Goal: Task Accomplishment & Management: Use online tool/utility

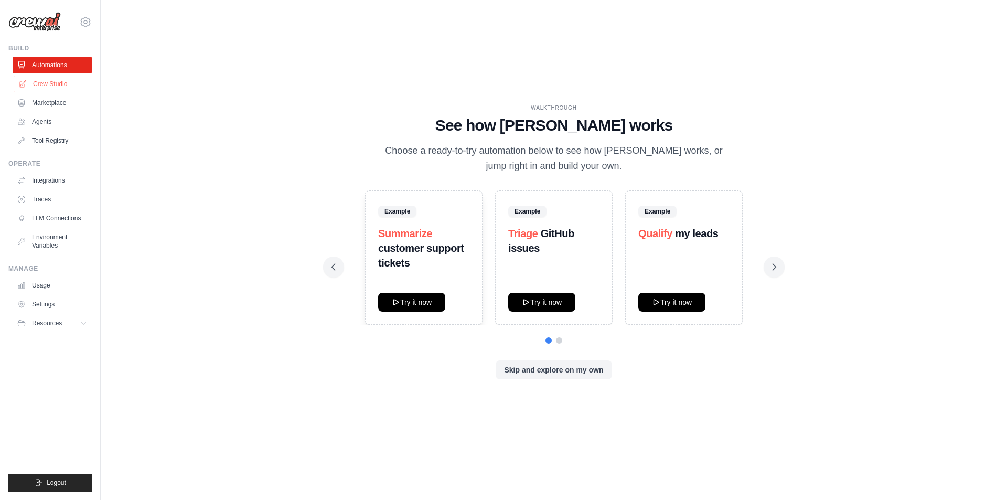
click at [61, 78] on link "Crew Studio" at bounding box center [53, 84] width 79 height 17
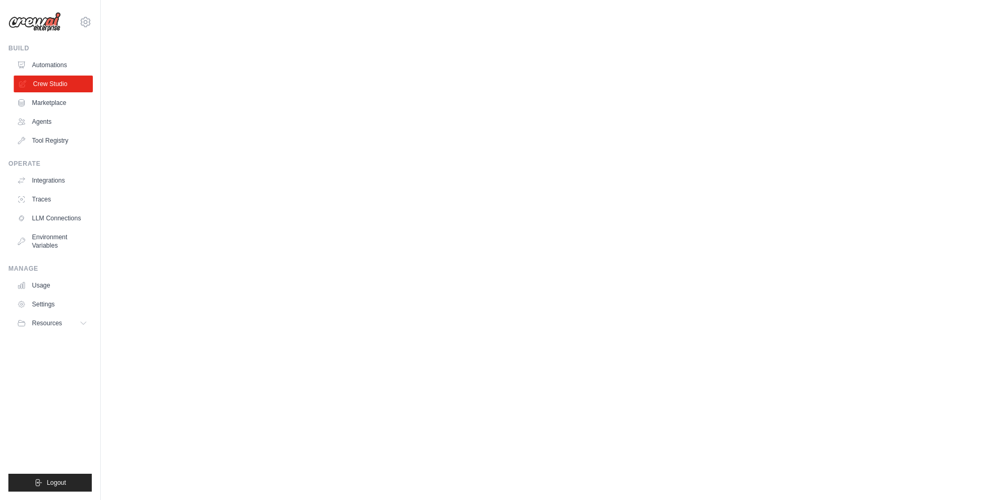
click at [37, 80] on link "Crew Studio" at bounding box center [53, 84] width 79 height 17
click at [41, 95] on link "Marketplace" at bounding box center [53, 102] width 79 height 17
click at [42, 101] on link "Marketplace" at bounding box center [53, 102] width 79 height 17
click at [53, 79] on link "Crew Studio" at bounding box center [53, 84] width 79 height 17
click at [40, 103] on link "Marketplace" at bounding box center [53, 102] width 79 height 17
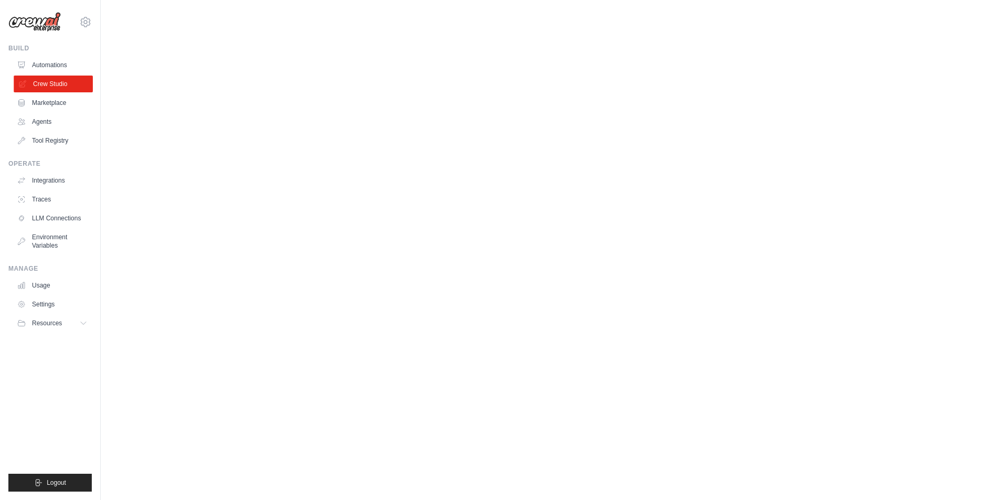
click at [60, 84] on link "Crew Studio" at bounding box center [53, 84] width 79 height 17
click at [56, 68] on link "Automations" at bounding box center [53, 65] width 79 height 17
click at [48, 85] on link "Crew Studio" at bounding box center [53, 84] width 79 height 17
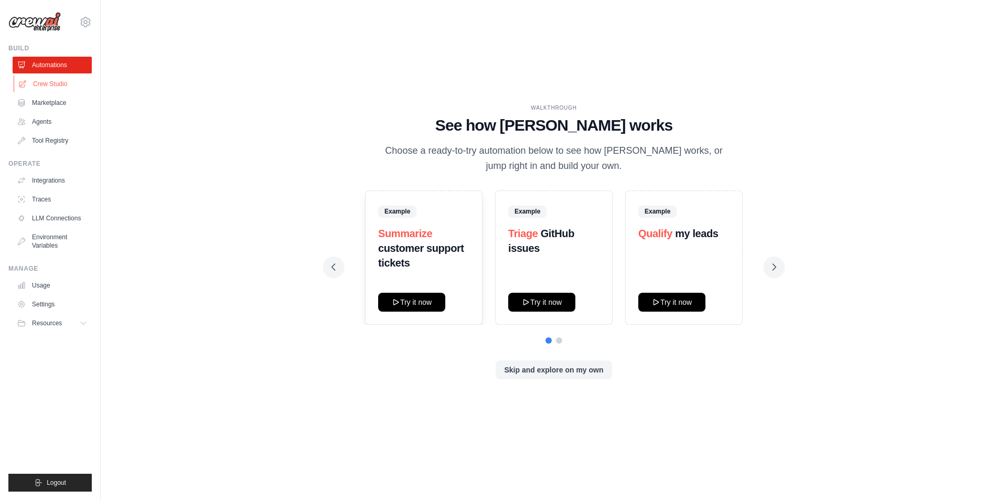
click at [62, 82] on link "Crew Studio" at bounding box center [53, 84] width 79 height 17
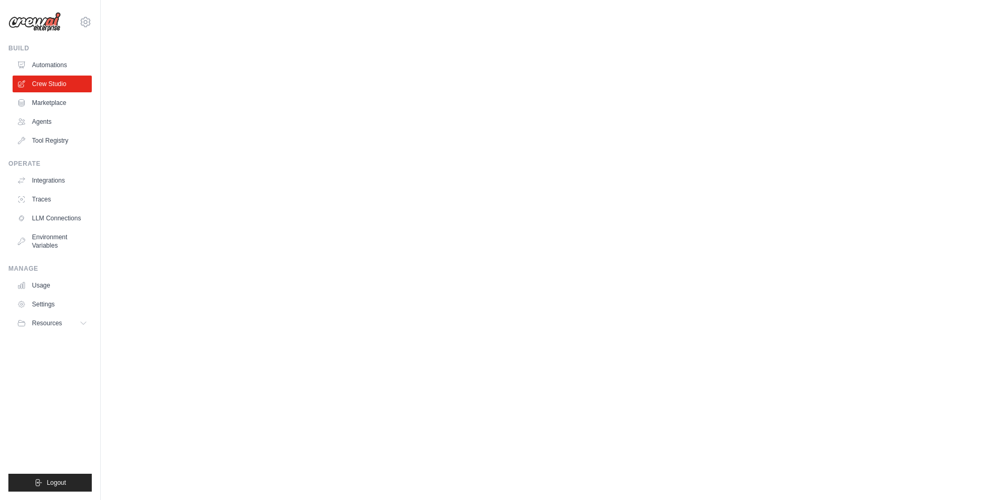
click at [41, 23] on img at bounding box center [34, 22] width 52 height 20
click at [39, 23] on img at bounding box center [34, 22] width 52 height 20
click at [47, 67] on link "Automations" at bounding box center [53, 65] width 79 height 17
click at [45, 60] on link "Automations" at bounding box center [53, 65] width 79 height 17
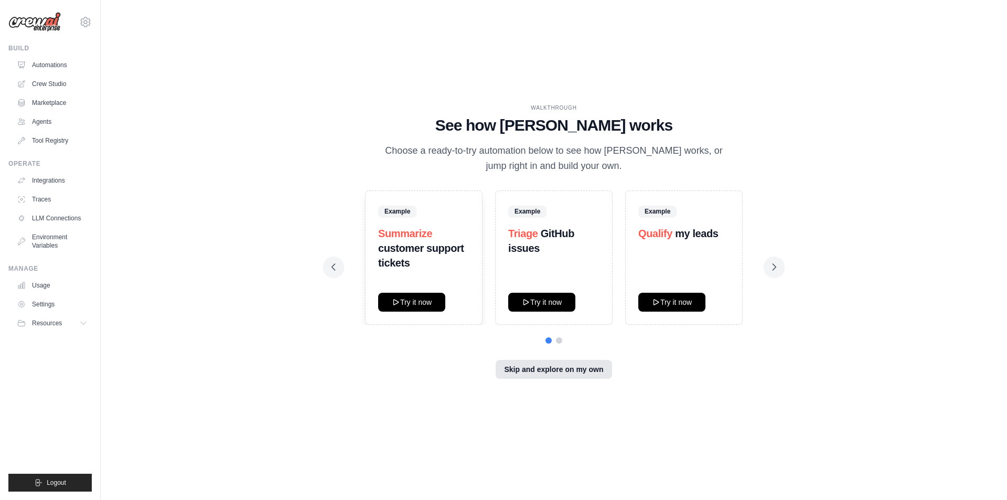
click at [561, 374] on button "Skip and explore on my own" at bounding box center [554, 369] width 116 height 19
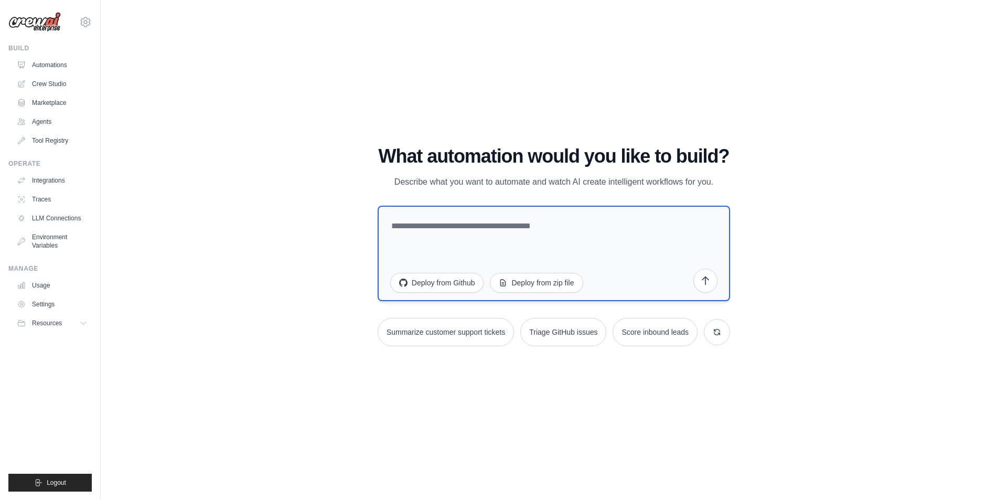
click at [455, 213] on textarea at bounding box center [554, 253] width 352 height 95
type textarea "*"
click at [507, 242] on textarea at bounding box center [554, 253] width 352 height 95
paste textarea "**********"
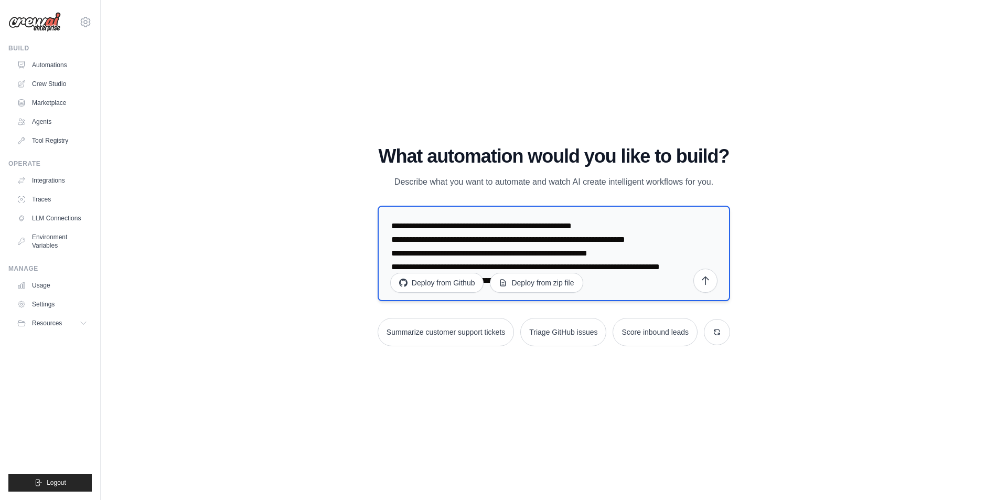
scroll to position [14, 0]
type textarea "**********"
click at [700, 285] on icon "submit" at bounding box center [705, 280] width 10 height 10
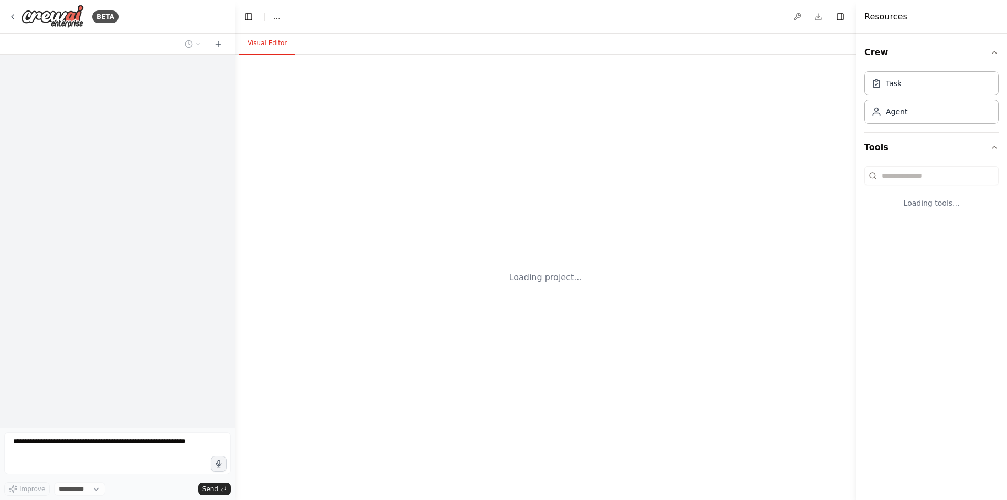
select select "****"
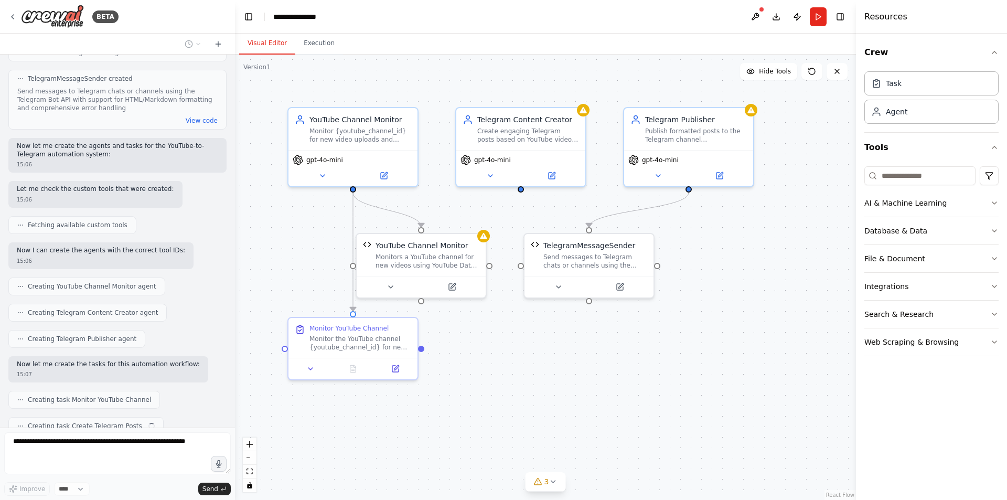
scroll to position [978, 0]
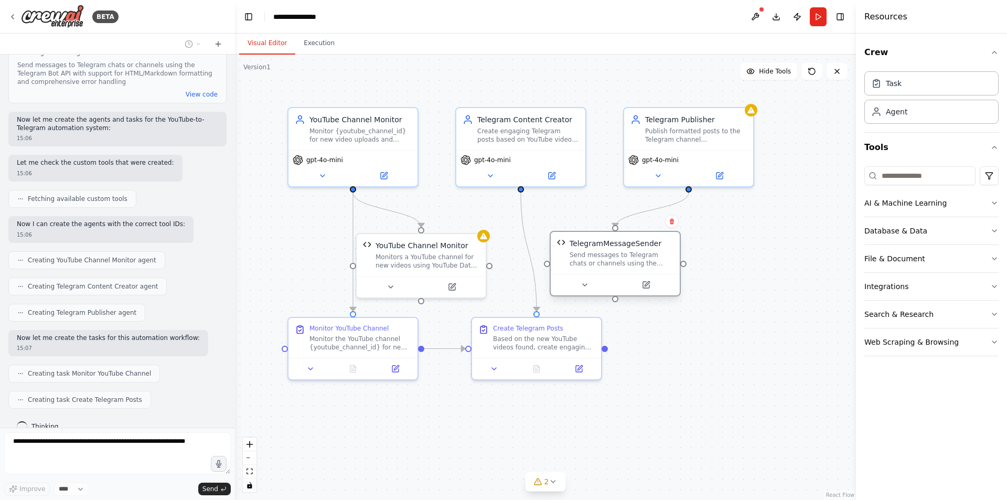
drag, startPoint x: 632, startPoint y: 245, endPoint x: 658, endPoint y: 247, distance: 25.2
click at [658, 247] on div "TelegramMessageSender" at bounding box center [622, 243] width 104 height 10
click at [886, 404] on div "Crew Task Agent Tools AI & Machine Learning Database & Data File & Document Int…" at bounding box center [931, 267] width 151 height 466
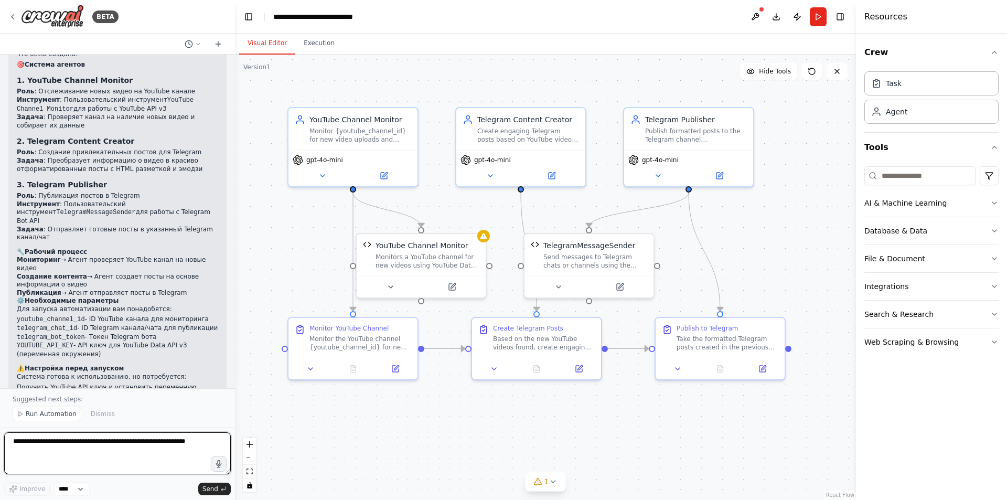
scroll to position [1548, 0]
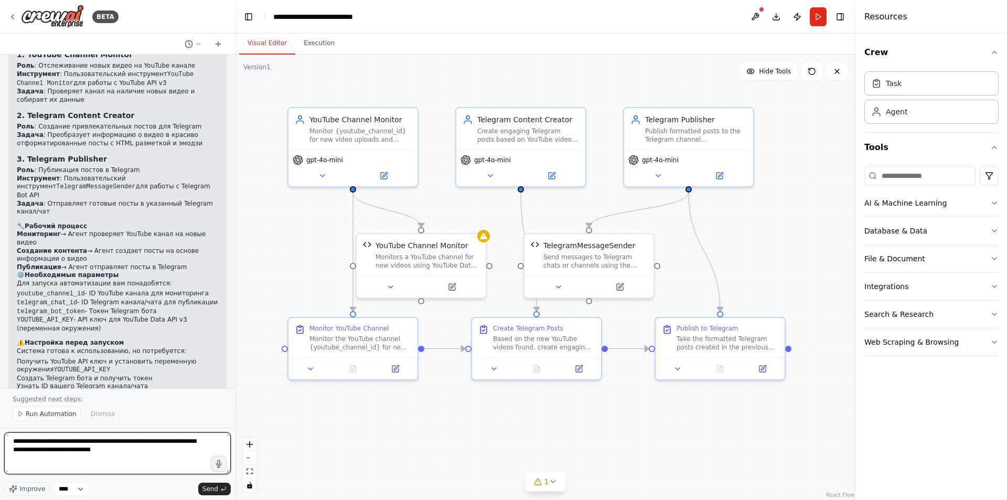
type textarea "**********"
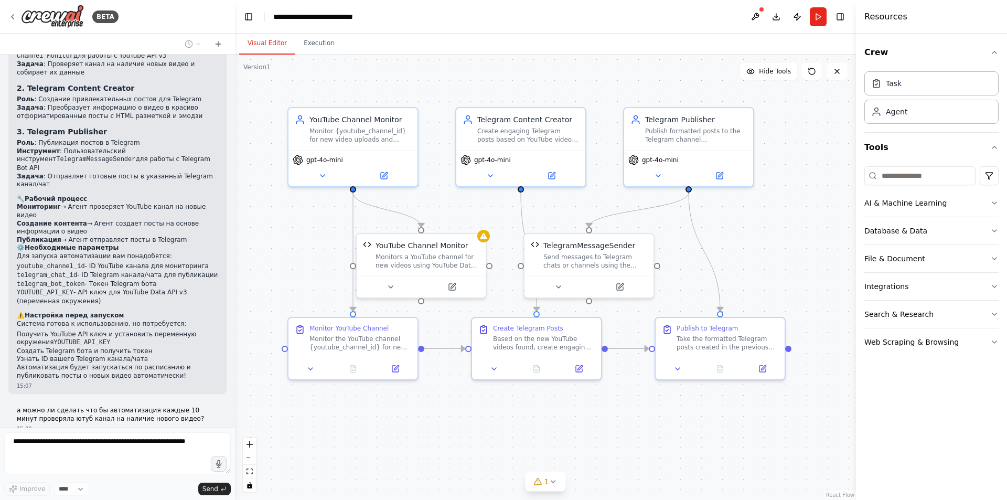
scroll to position [1578, 0]
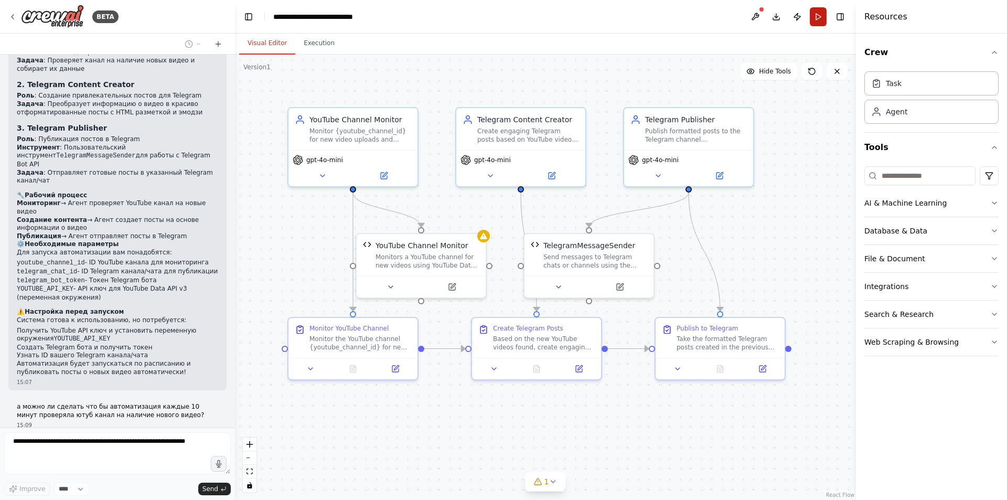
click at [817, 18] on button "Run" at bounding box center [818, 16] width 17 height 19
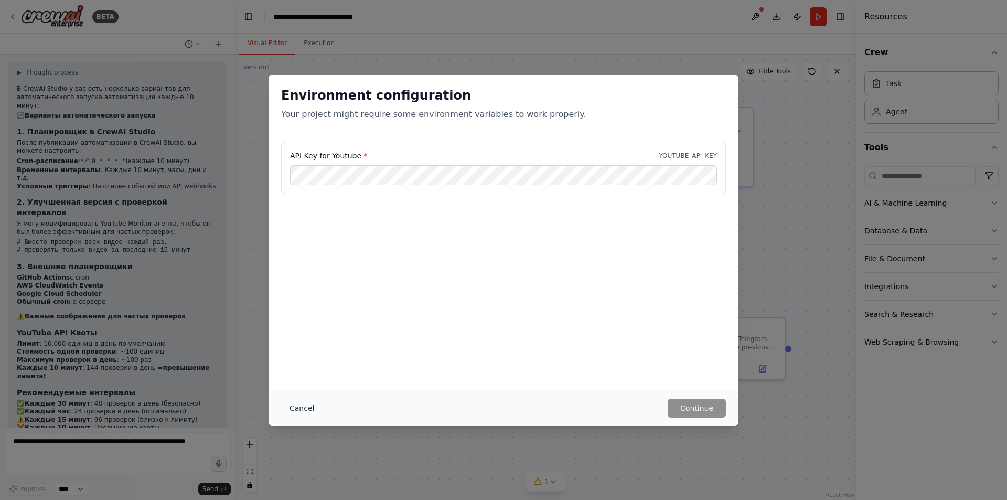
click at [291, 410] on button "Cancel" at bounding box center [301, 408] width 41 height 19
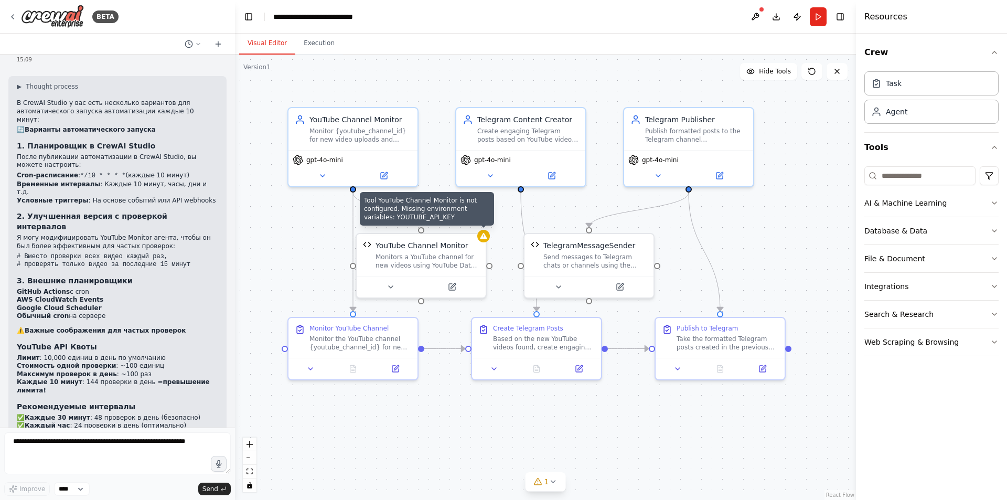
scroll to position [1974, 0]
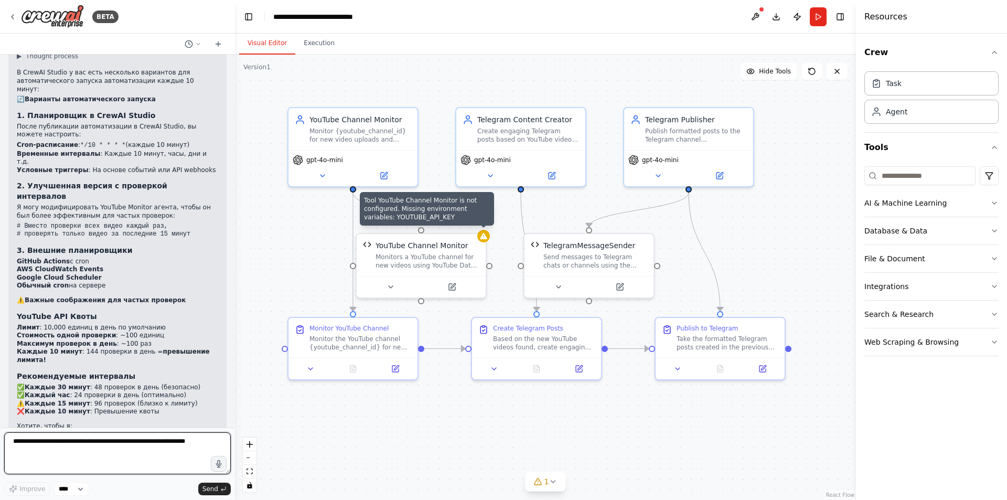
click at [119, 452] on textarea at bounding box center [117, 453] width 227 height 42
type textarea "**********"
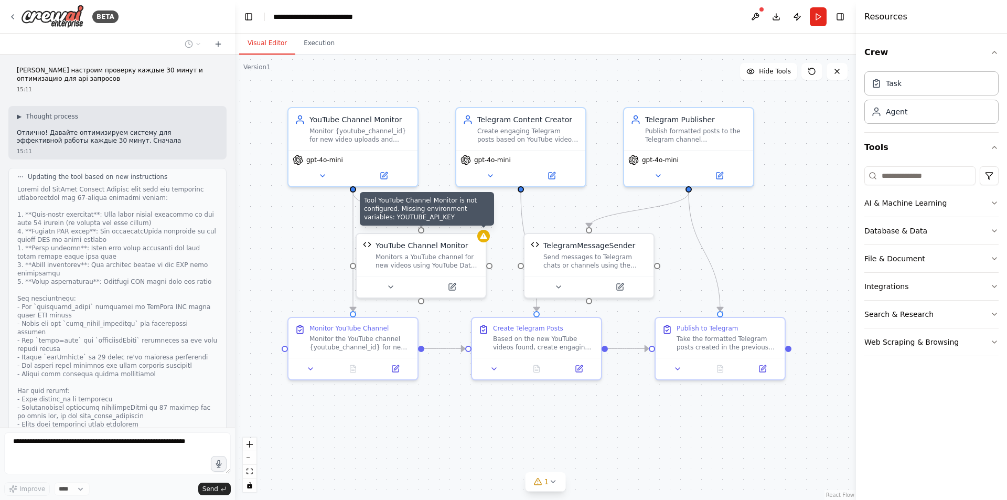
scroll to position [2440, 0]
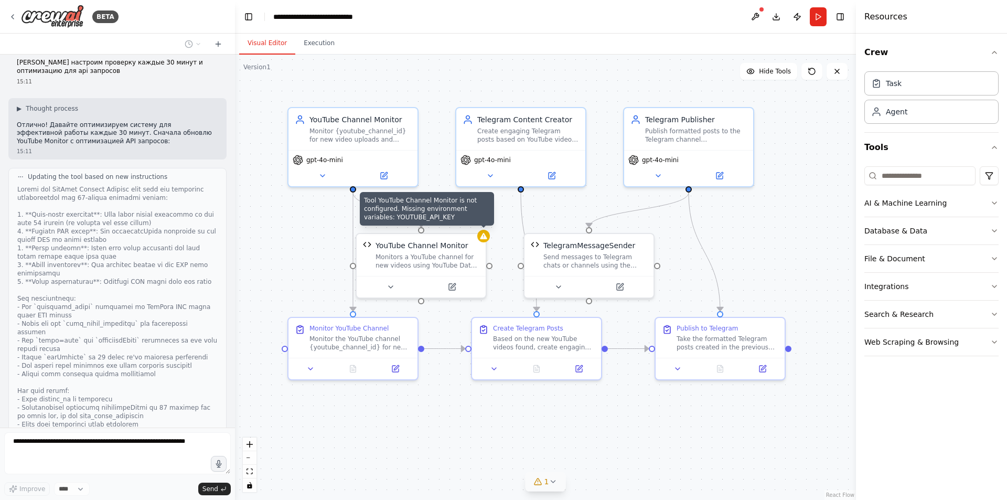
click at [551, 487] on button "1" at bounding box center [545, 481] width 40 height 19
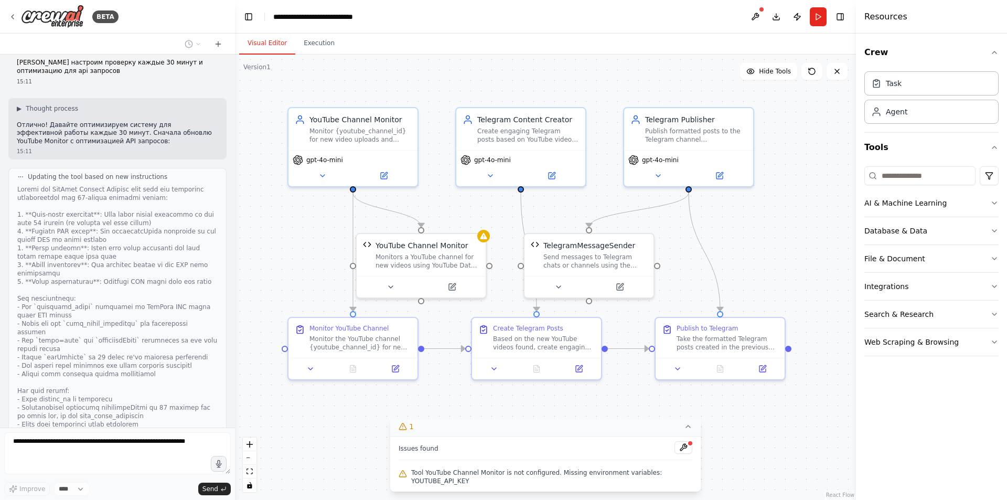
click at [686, 431] on icon at bounding box center [688, 426] width 8 height 8
click at [558, 288] on icon at bounding box center [558, 285] width 8 height 8
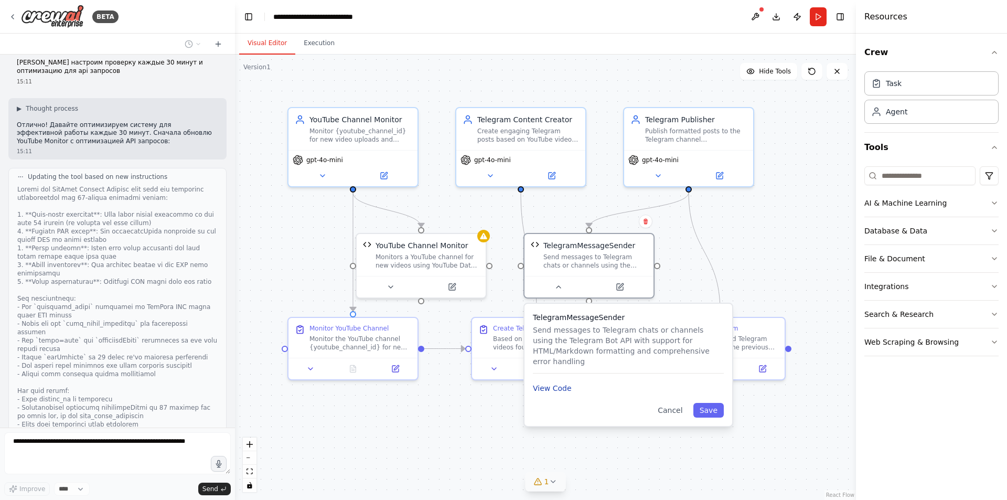
click at [564, 383] on button "View Code" at bounding box center [552, 388] width 39 height 10
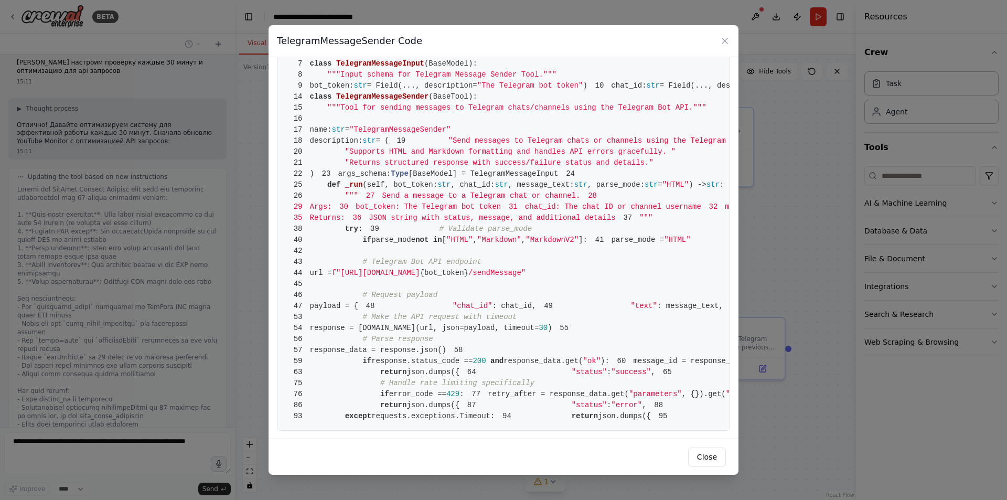
scroll to position [1004, 0]
click at [723, 43] on icon at bounding box center [724, 41] width 10 height 10
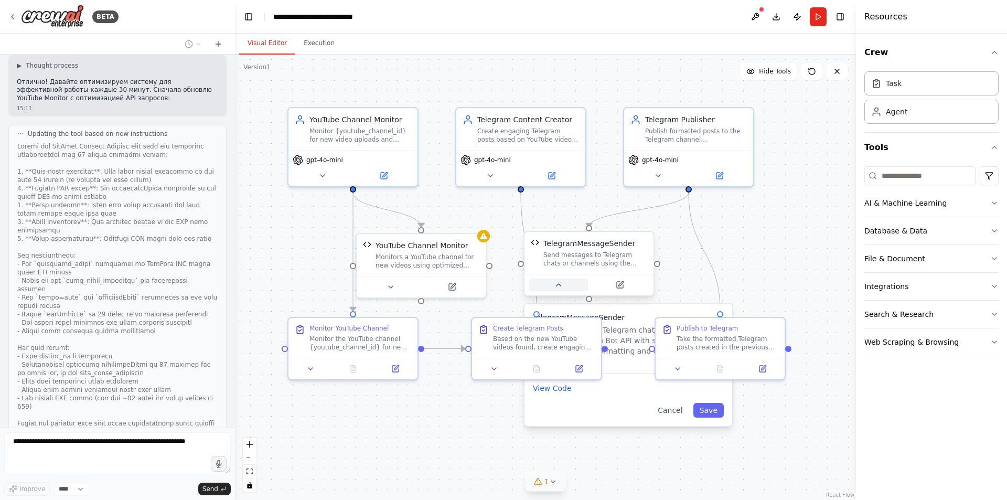
click at [557, 290] on button at bounding box center [558, 284] width 59 height 13
click at [679, 369] on icon at bounding box center [677, 366] width 8 height 8
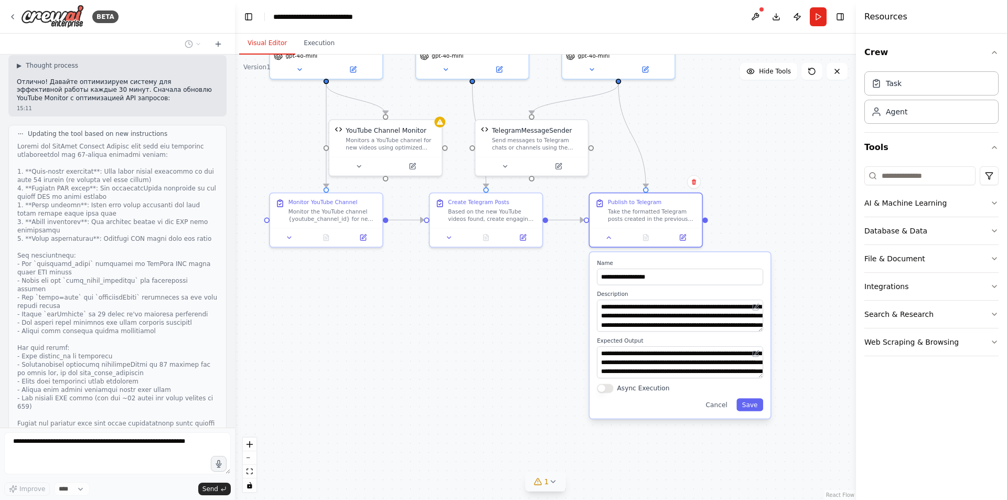
drag, startPoint x: 625, startPoint y: 415, endPoint x: 583, endPoint y: 288, distance: 133.3
click at [546, 285] on div ".deletable-edge-delete-btn { width: 20px; height: 20px; border: 0px solid #ffff…" at bounding box center [545, 277] width 621 height 445
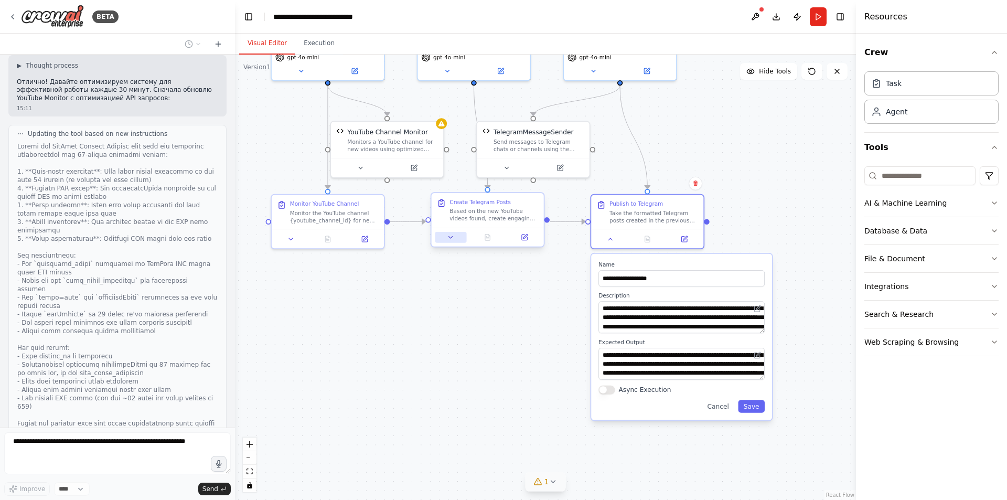
click at [452, 239] on icon at bounding box center [450, 236] width 7 height 7
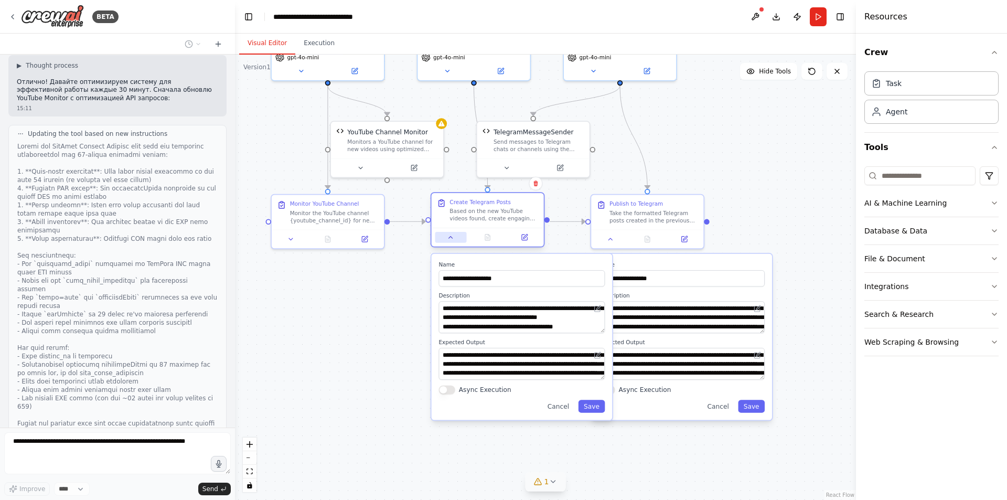
click at [449, 240] on icon at bounding box center [450, 236] width 7 height 7
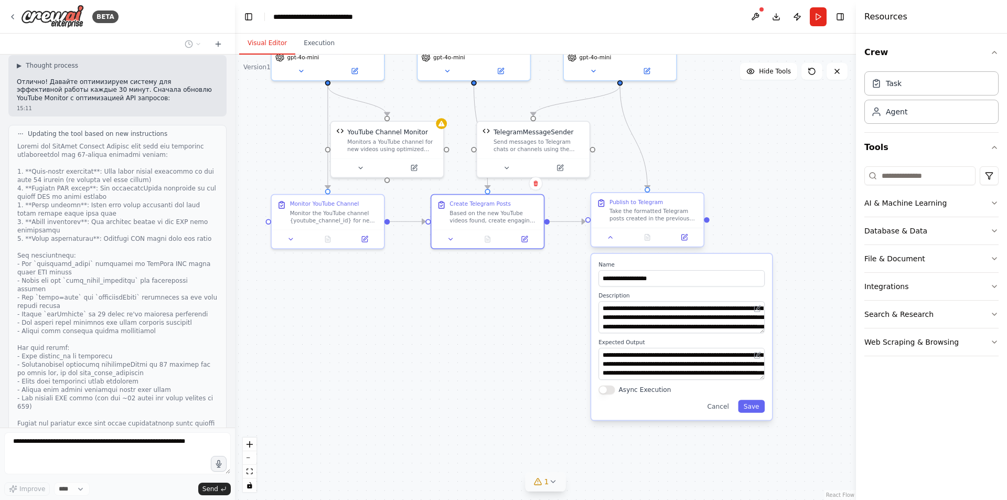
click at [604, 244] on div at bounding box center [647, 237] width 112 height 19
click at [609, 238] on icon at bounding box center [611, 238] width 4 height 2
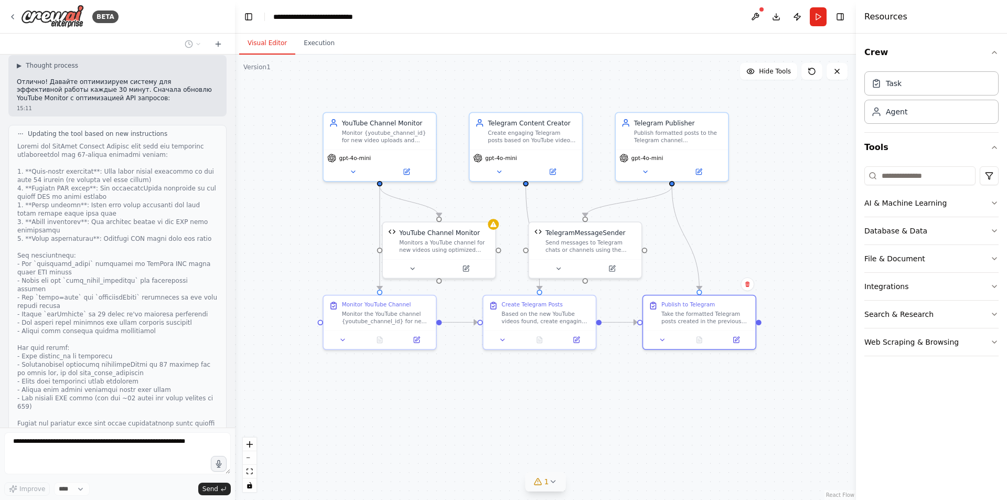
drag, startPoint x: 523, startPoint y: 295, endPoint x: 571, endPoint y: 388, distance: 104.8
click at [571, 388] on div ".deletable-edge-delete-btn { width: 20px; height: 20px; border: 0px solid #ffff…" at bounding box center [545, 277] width 621 height 445
click at [413, 264] on icon at bounding box center [412, 266] width 7 height 7
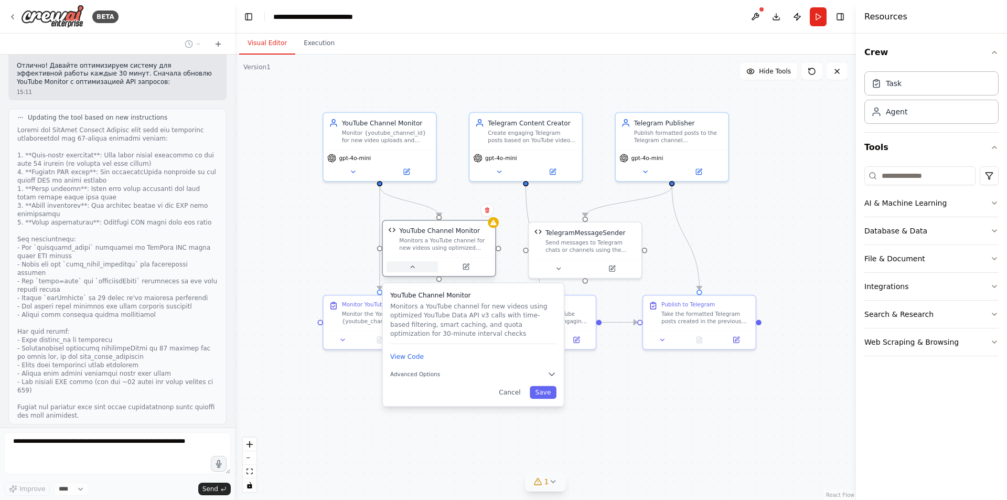
scroll to position [2561, 0]
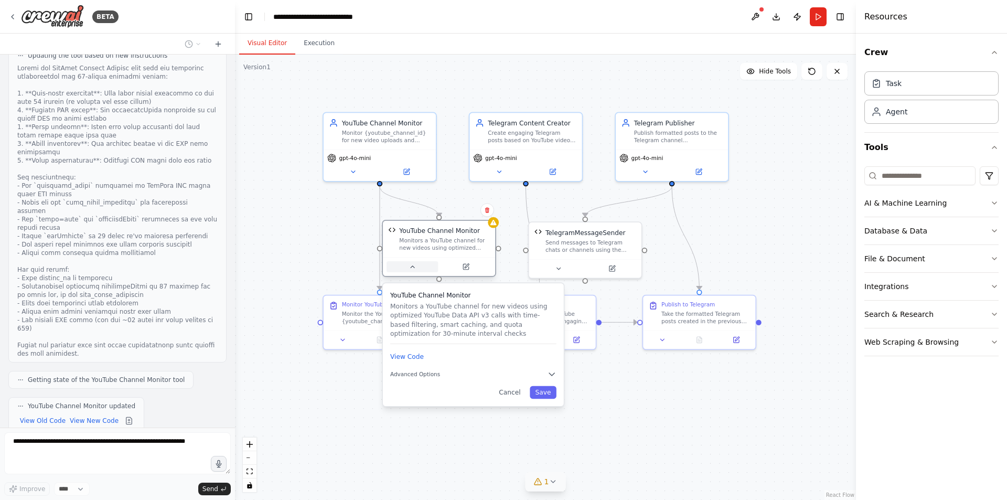
click at [413, 264] on icon at bounding box center [412, 266] width 7 height 7
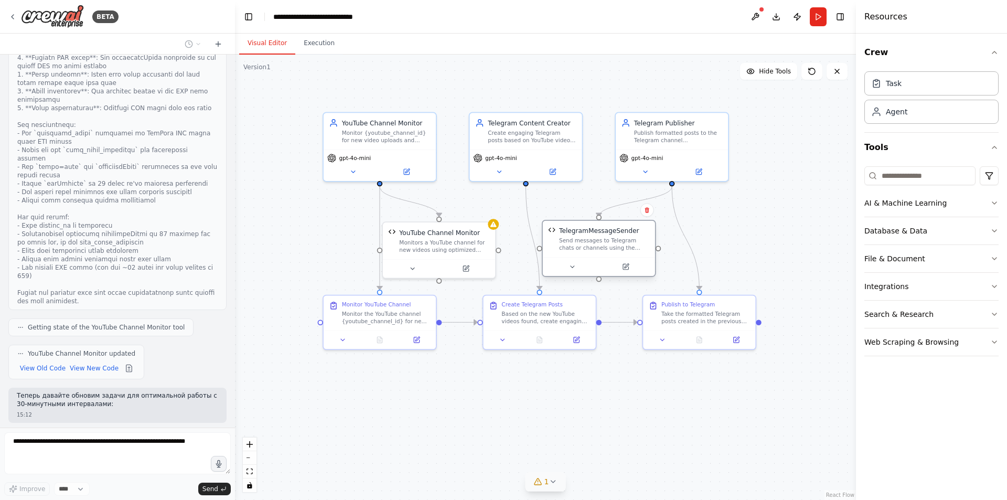
scroll to position [2644, 0]
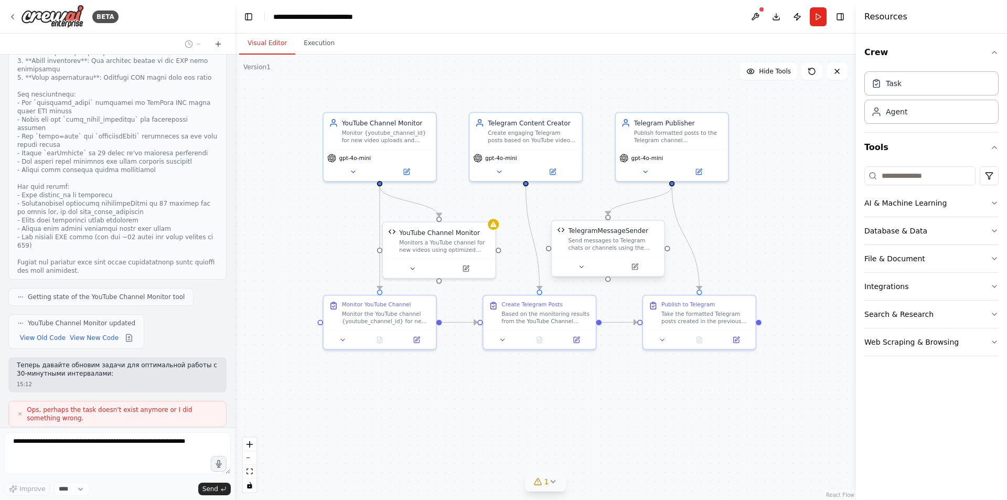
drag, startPoint x: 566, startPoint y: 246, endPoint x: 584, endPoint y: 248, distance: 17.9
click at [584, 248] on div "Send messages to Telegram chats or channels using the Telegram Bot API with sup…" at bounding box center [613, 244] width 90 height 15
click at [392, 403] on div ".deletable-edge-delete-btn { width: 20px; height: 20px; border: 0px solid #ffff…" at bounding box center [545, 277] width 621 height 445
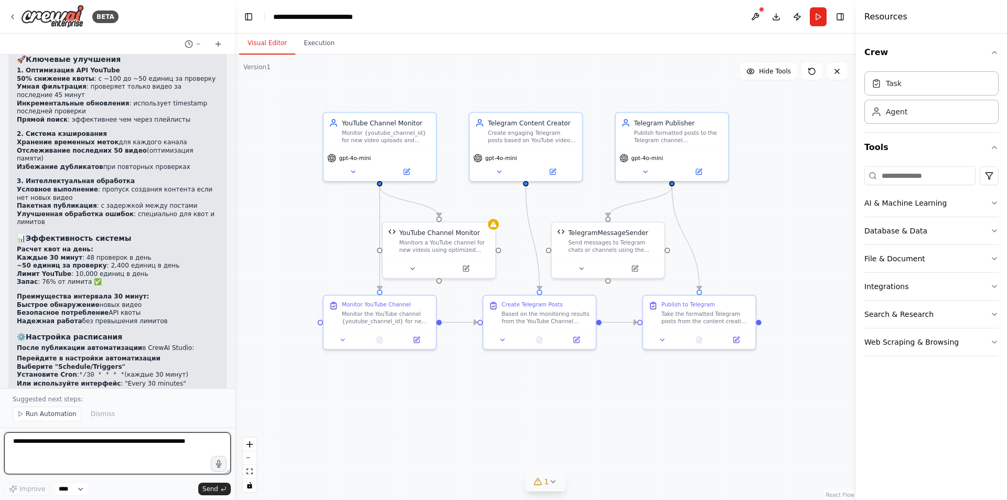
scroll to position [3205, 0]
click at [62, 418] on span "Run Automation" at bounding box center [51, 414] width 51 height 8
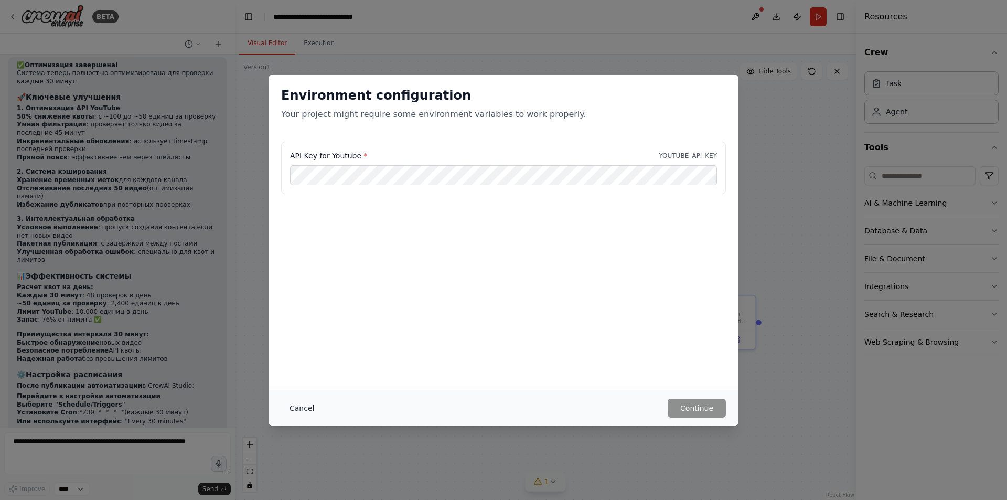
click at [293, 405] on button "Cancel" at bounding box center [301, 408] width 41 height 19
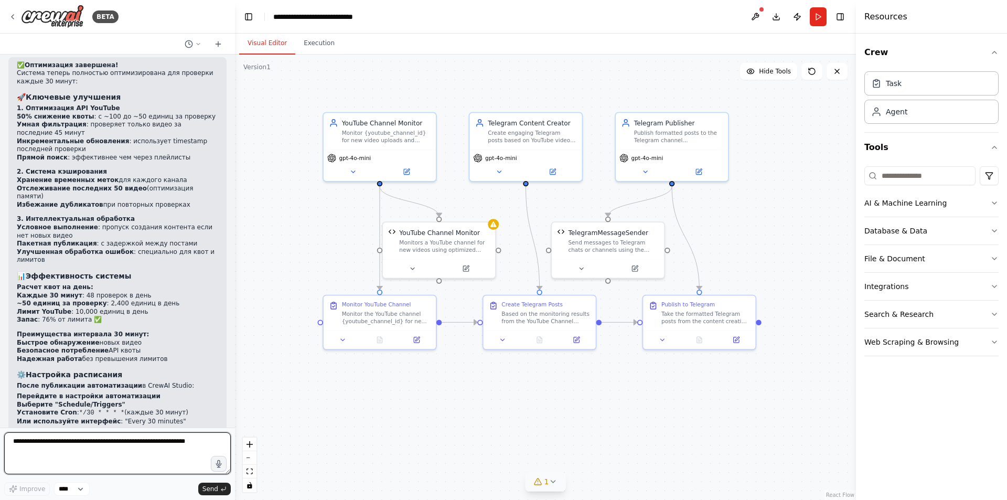
click at [107, 444] on textarea at bounding box center [117, 453] width 227 height 42
type textarea "**********"
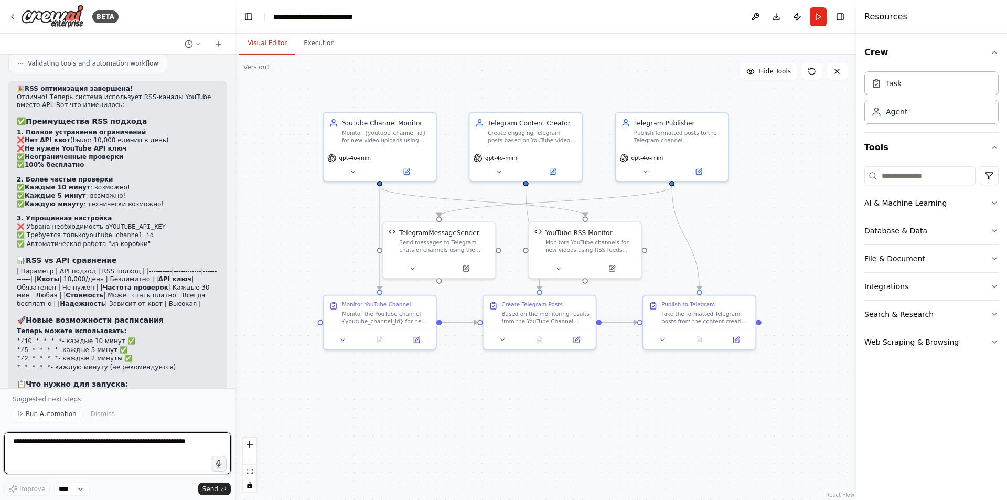
scroll to position [4650, 0]
click at [57, 418] on span "Run Automation" at bounding box center [51, 414] width 51 height 8
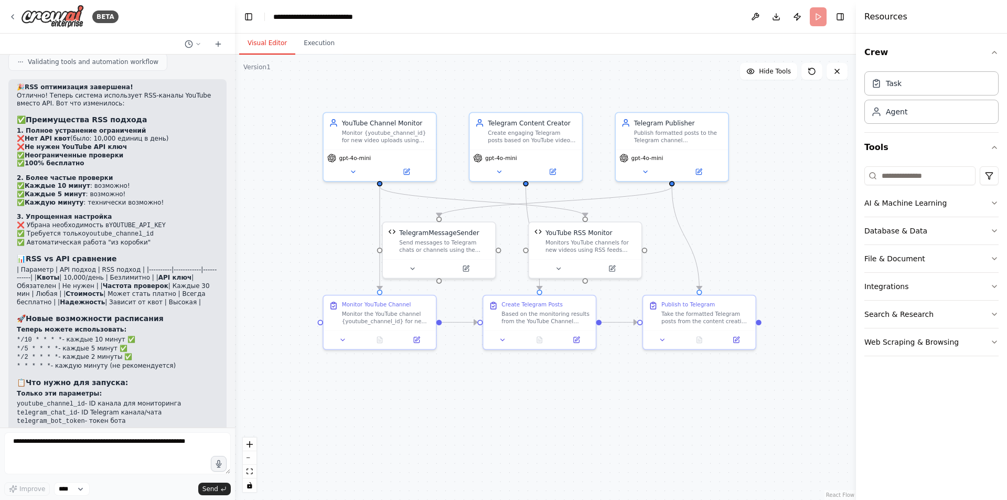
scroll to position [4611, 0]
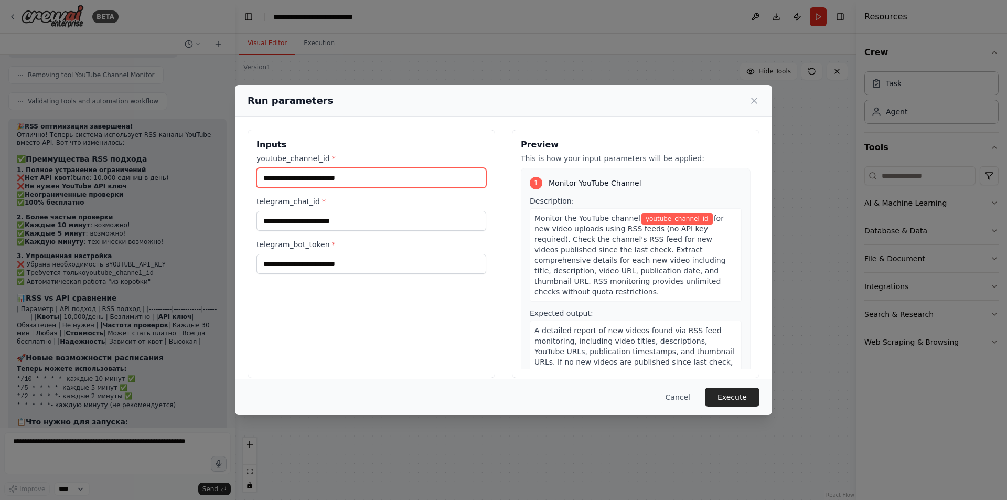
click at [426, 176] on input "youtube_channel_id *" at bounding box center [371, 178] width 230 height 20
drag, startPoint x: 332, startPoint y: 159, endPoint x: 254, endPoint y: 159, distance: 78.7
click at [254, 159] on div "Inputs youtube_channel_id * telegram_chat_id * telegram_bot_token *" at bounding box center [372, 254] width 248 height 249
drag, startPoint x: 255, startPoint y: 202, endPoint x: 311, endPoint y: 201, distance: 56.6
click at [311, 201] on div "Inputs youtube_channel_id * telegram_chat_id * telegram_bot_token *" at bounding box center [372, 254] width 248 height 249
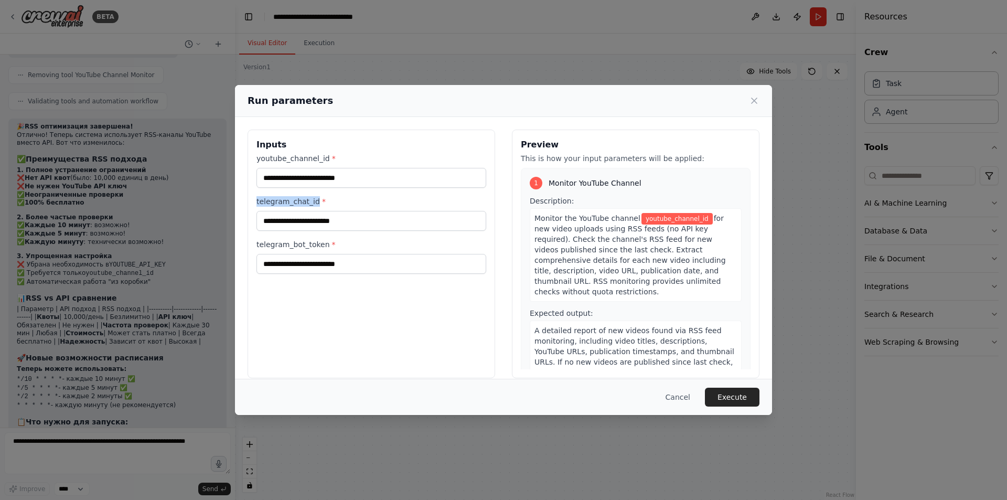
copy label "telegram_chat_id"
click at [345, 176] on input "youtube_channel_id *" at bounding box center [371, 178] width 230 height 20
paste input "**********"
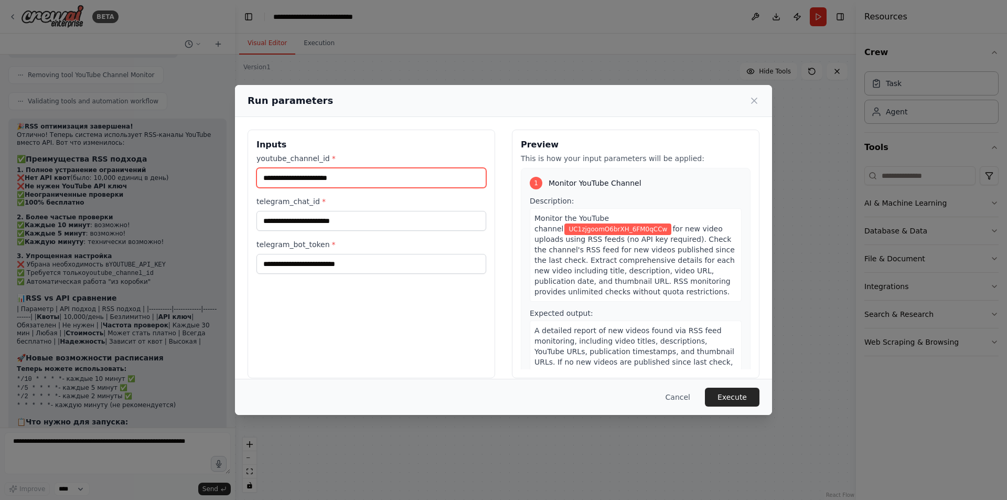
type input "**********"
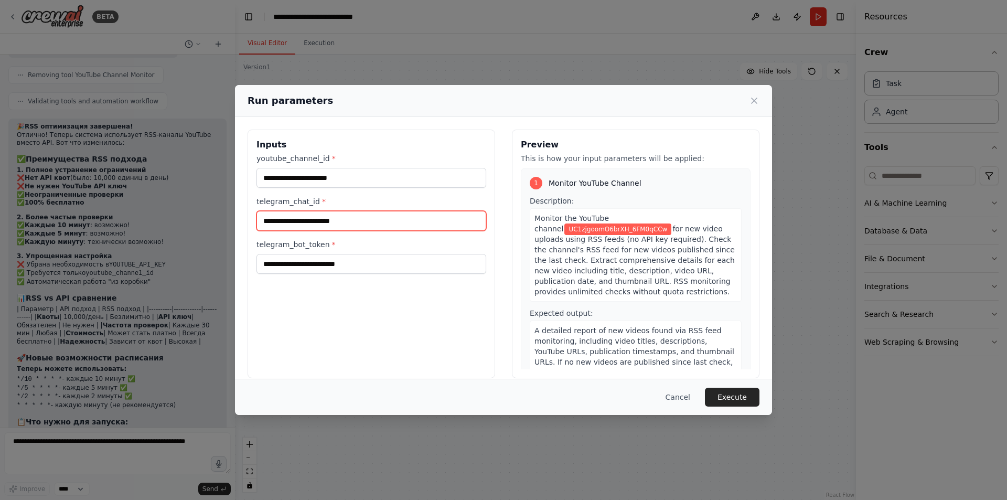
click at [381, 216] on input "telegram_chat_id *" at bounding box center [371, 221] width 230 height 20
paste input "**********"
type input "**********"
click at [279, 224] on input "**********" at bounding box center [371, 221] width 230 height 20
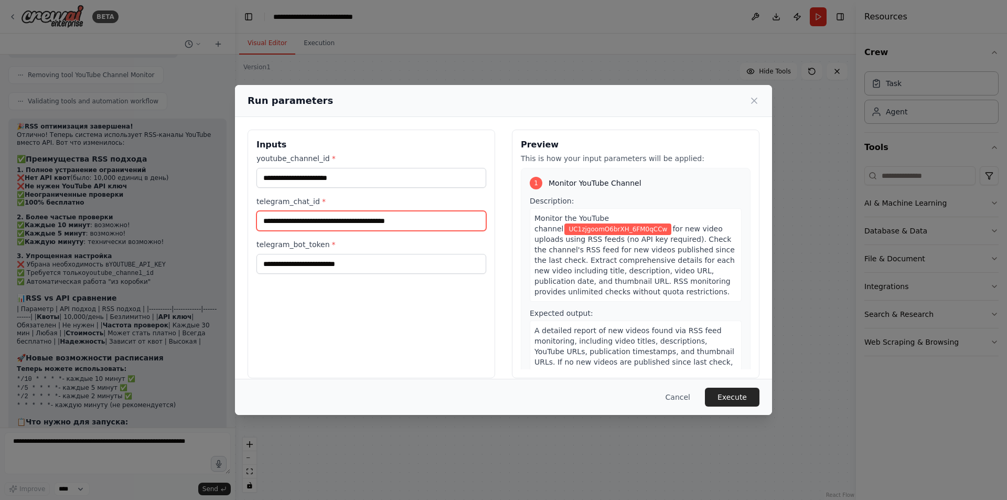
click at [279, 224] on input "**********" at bounding box center [371, 221] width 230 height 20
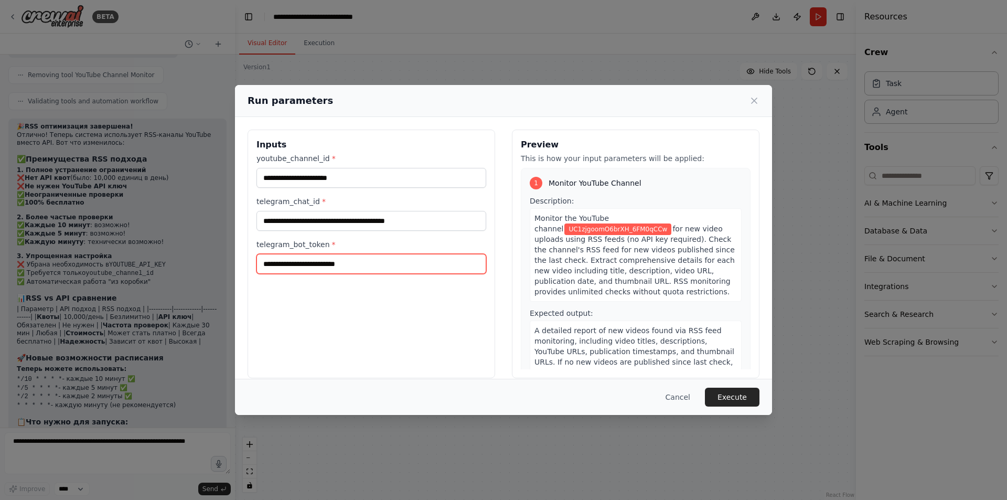
click at [317, 258] on input "telegram_bot_token *" at bounding box center [371, 264] width 230 height 20
paste input "**********"
type input "**********"
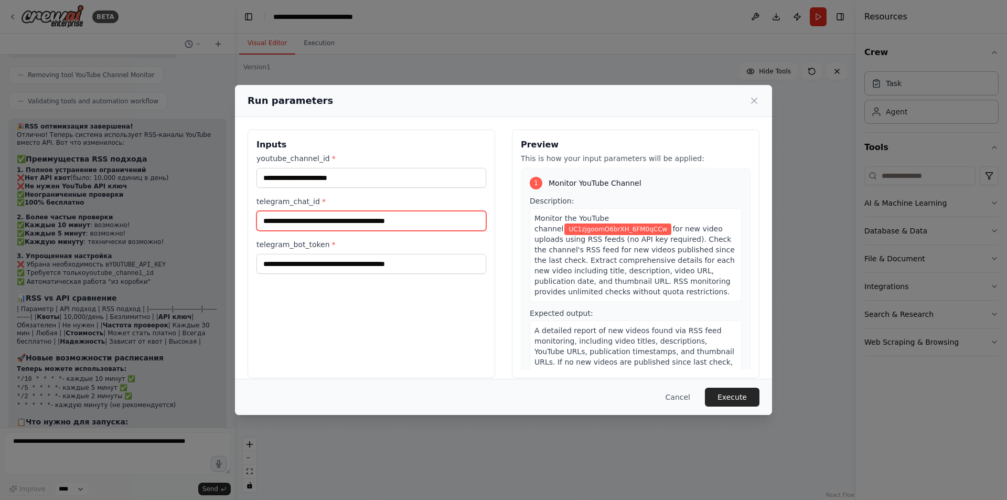
drag, startPoint x: 454, startPoint y: 221, endPoint x: 240, endPoint y: 219, distance: 213.4
click at [240, 219] on div "**********" at bounding box center [503, 254] width 537 height 274
click at [335, 219] on input "telegram_chat_id *" at bounding box center [371, 221] width 230 height 20
paste input "*********"
type input "*********"
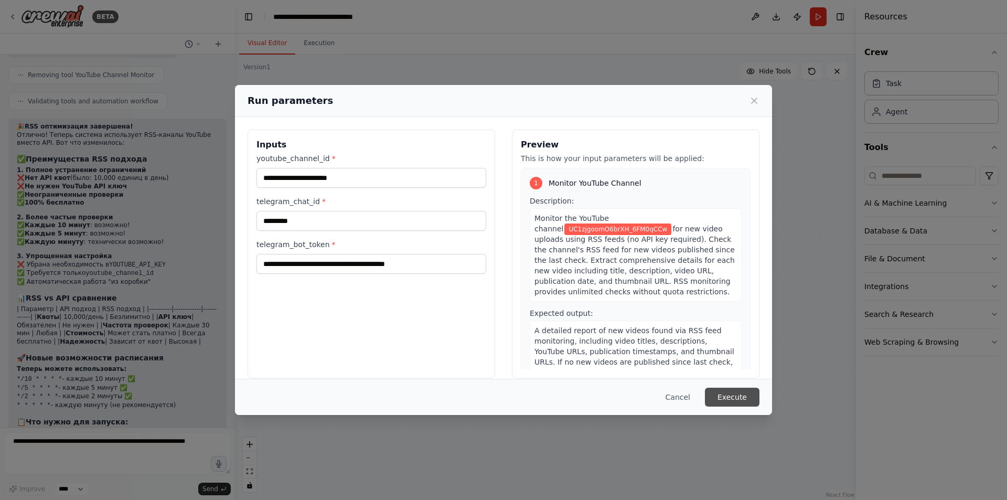
click at [735, 397] on button "Execute" at bounding box center [732, 397] width 55 height 19
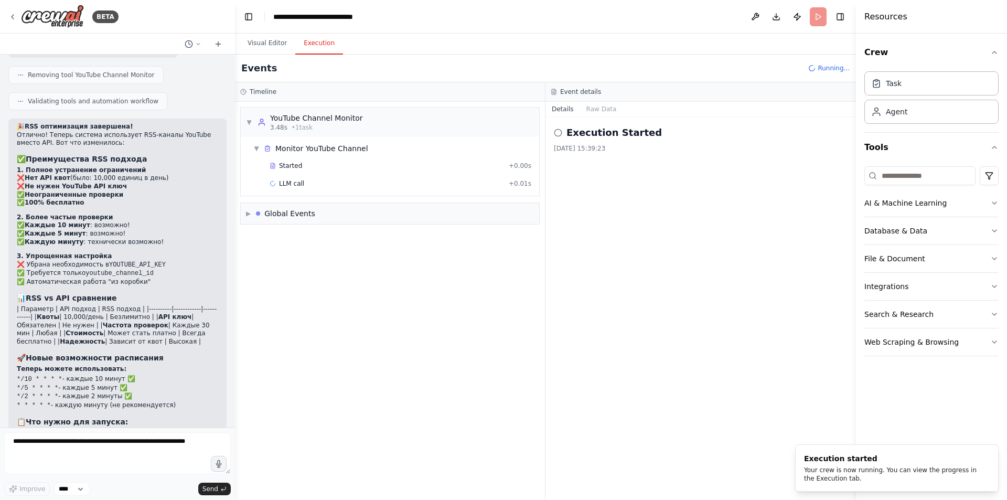
click at [319, 49] on button "Execution" at bounding box center [319, 44] width 48 height 22
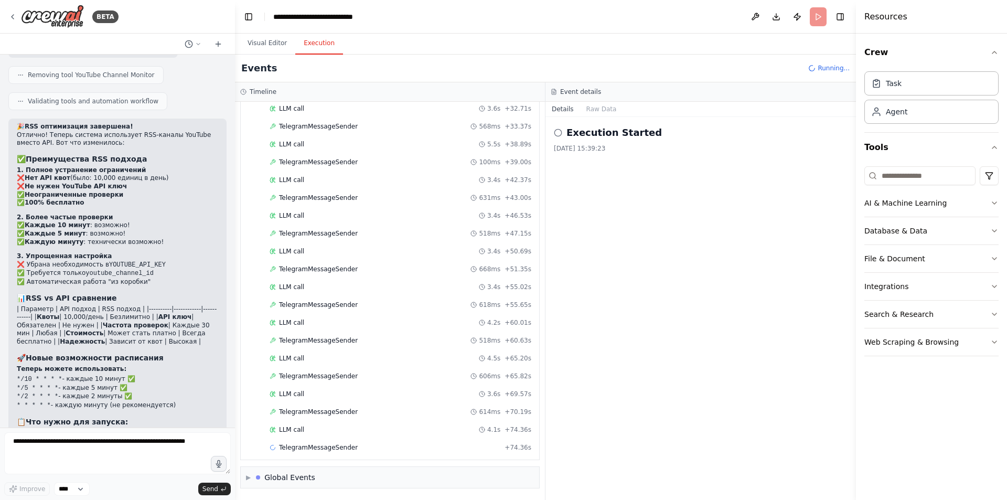
scroll to position [569, 0]
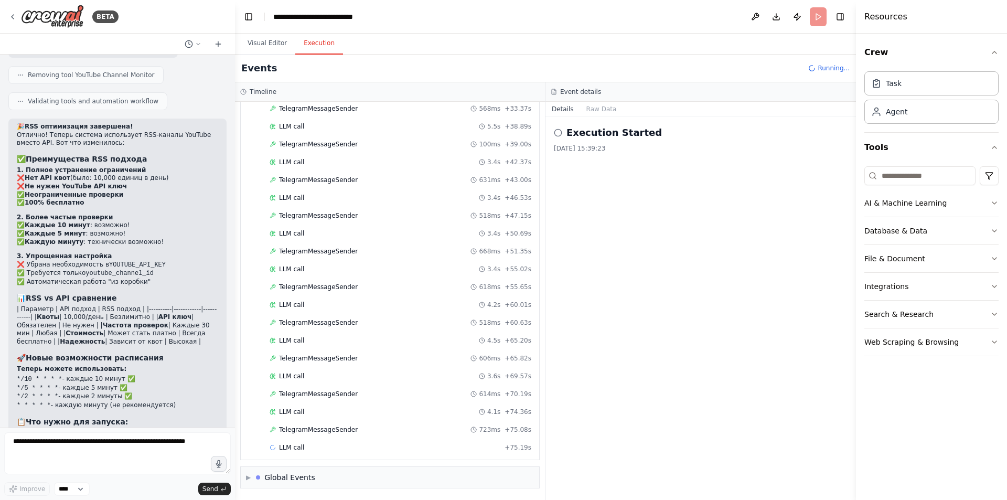
click at [818, 17] on header "**********" at bounding box center [545, 17] width 621 height 34
click at [817, 68] on icon at bounding box center [812, 67] width 9 height 9
click at [272, 48] on button "Visual Editor" at bounding box center [267, 44] width 56 height 22
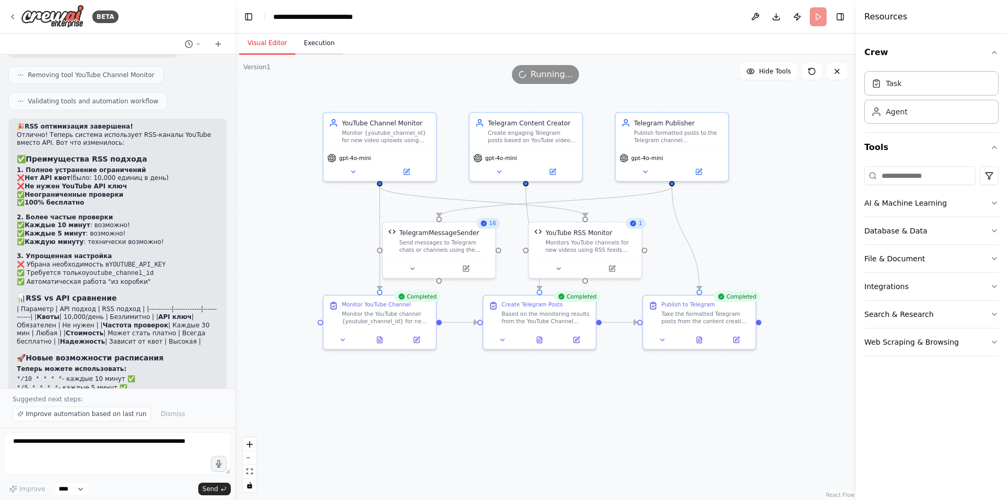
scroll to position [4650, 0]
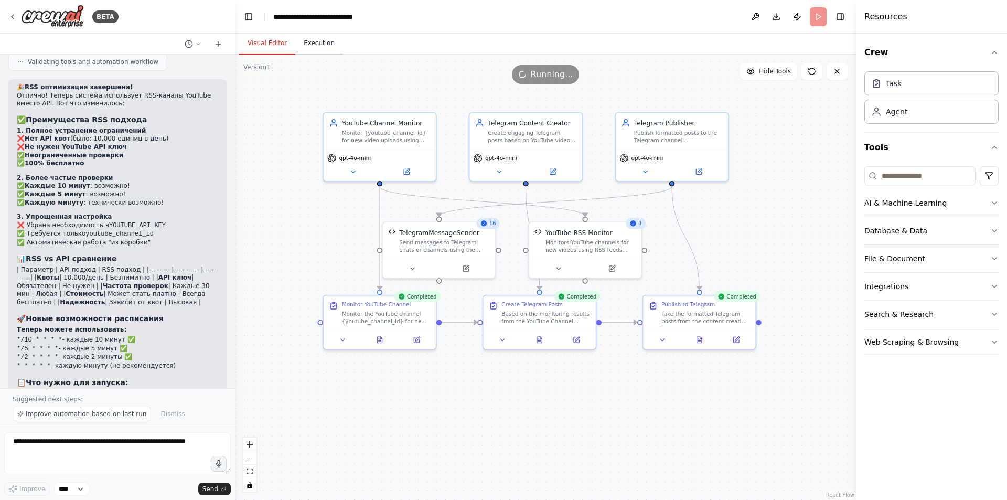
click at [305, 40] on button "Execution" at bounding box center [319, 44] width 48 height 22
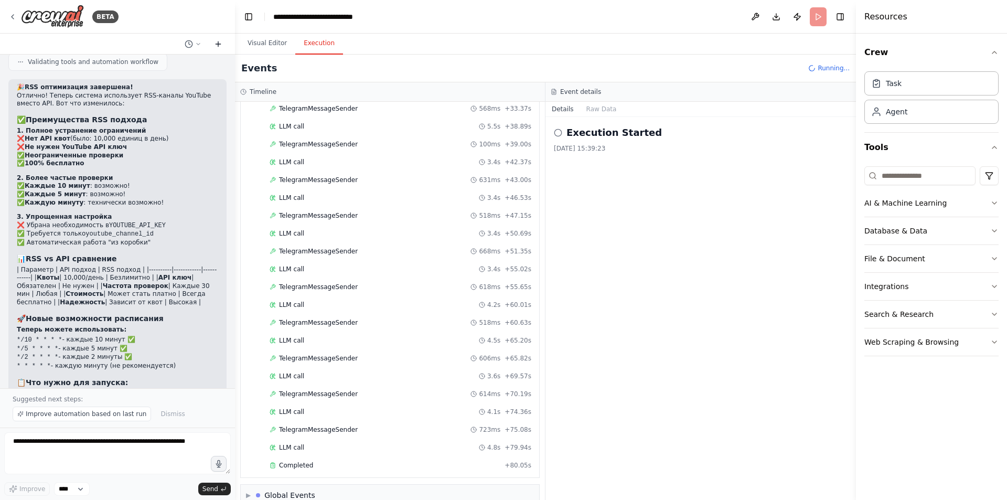
scroll to position [587, 0]
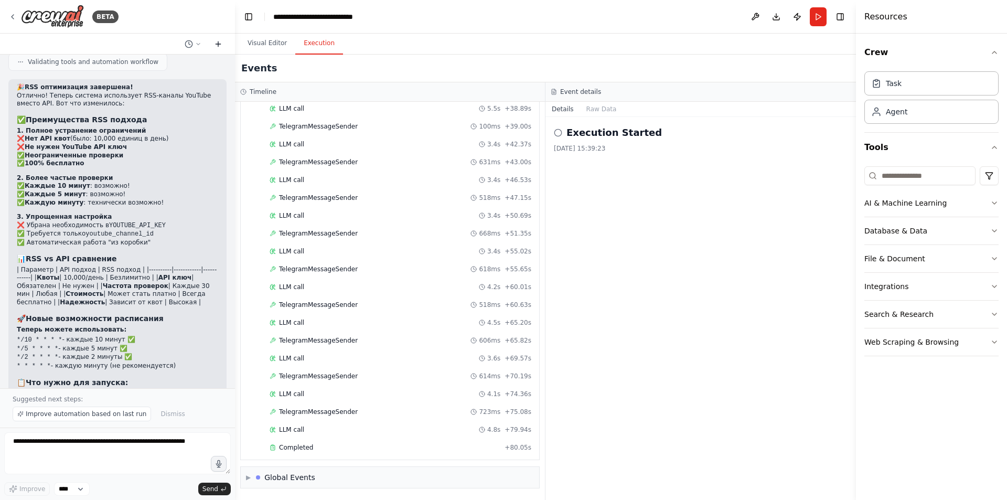
click at [221, 42] on icon at bounding box center [218, 44] width 8 height 8
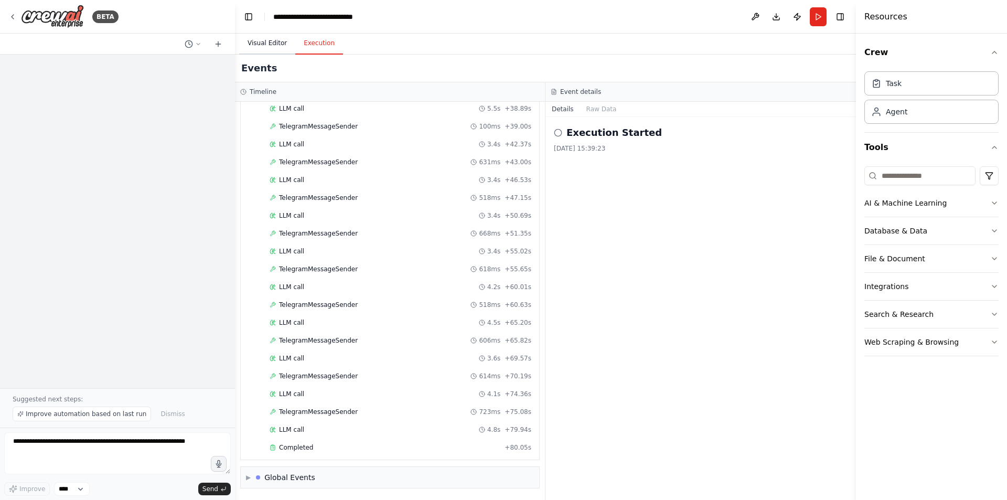
click at [260, 39] on button "Visual Editor" at bounding box center [267, 44] width 56 height 22
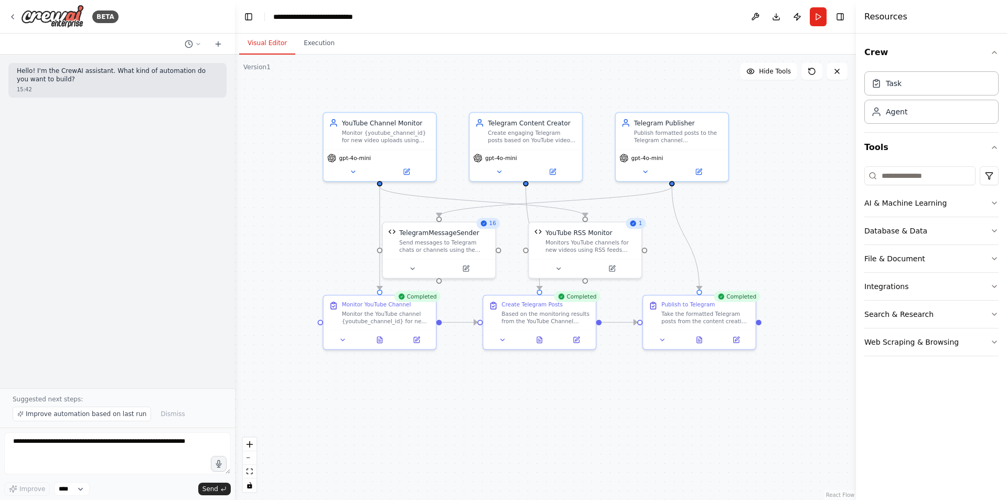
click at [169, 46] on div at bounding box center [117, 44] width 235 height 21
click at [198, 47] on icon at bounding box center [198, 44] width 6 height 6
click at [174, 86] on span "а если использовать каждые 30 минут RSS-канала для анализа новых видео? можем т…" at bounding box center [153, 82] width 78 height 8
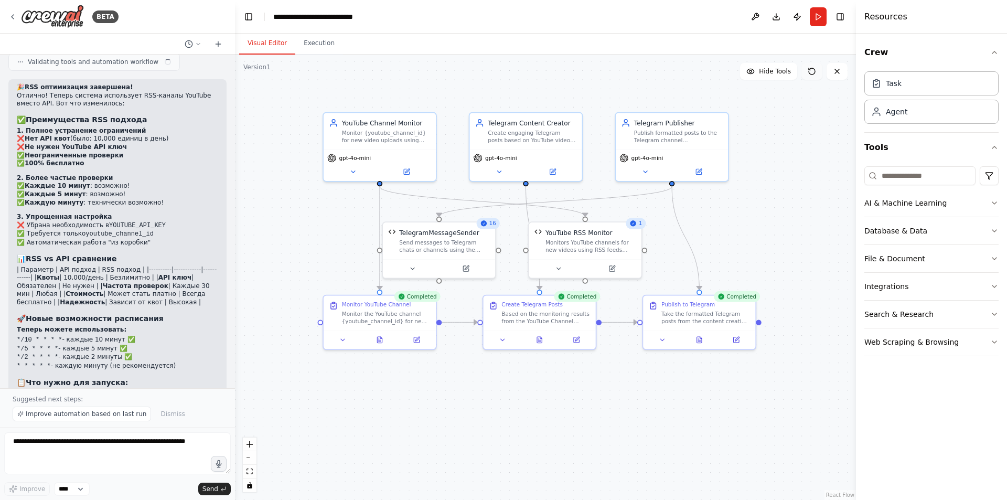
scroll to position [4650, 0]
click at [826, 124] on div ".deletable-edge-delete-btn { width: 20px; height: 20px; border: 0px solid #ffff…" at bounding box center [545, 277] width 621 height 445
click at [316, 36] on button "Execution" at bounding box center [319, 44] width 48 height 22
click at [264, 44] on button "Visual Editor" at bounding box center [267, 44] width 56 height 22
click at [123, 443] on textarea at bounding box center [117, 453] width 227 height 42
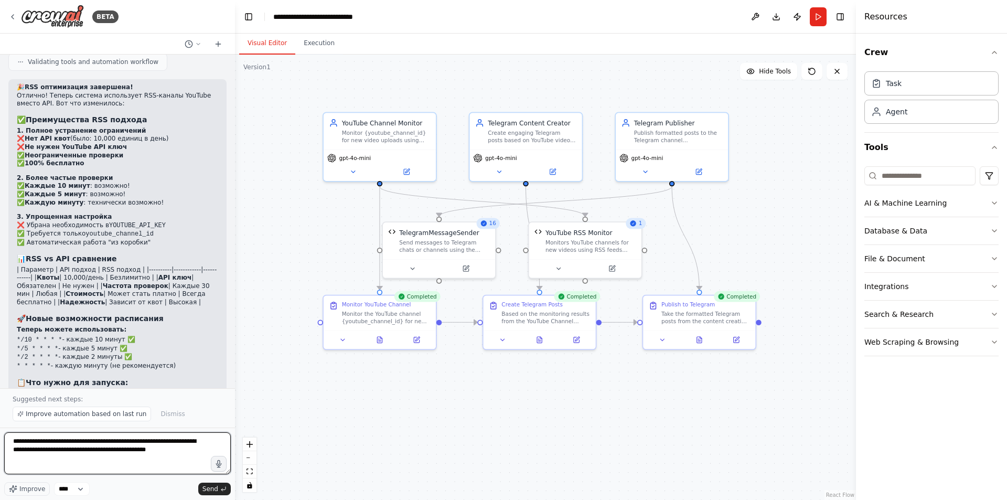
type textarea "**********"
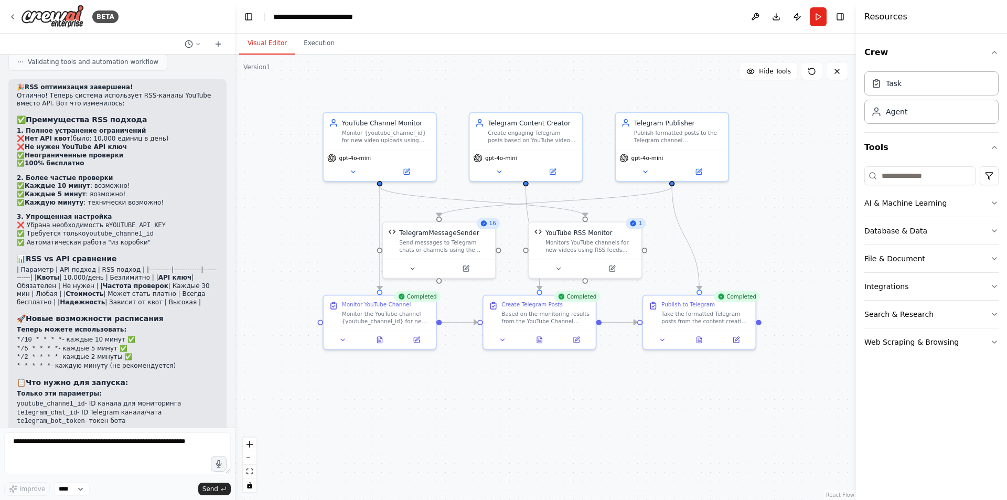
scroll to position [4682, 0]
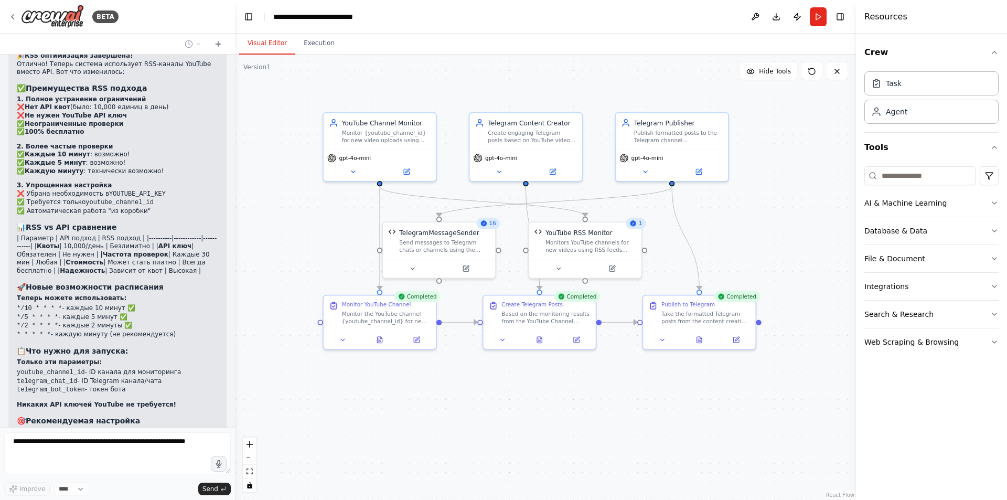
click at [684, 405] on div ".deletable-edge-delete-btn { width: 20px; height: 20px; border: 0px solid #ffff…" at bounding box center [545, 277] width 621 height 445
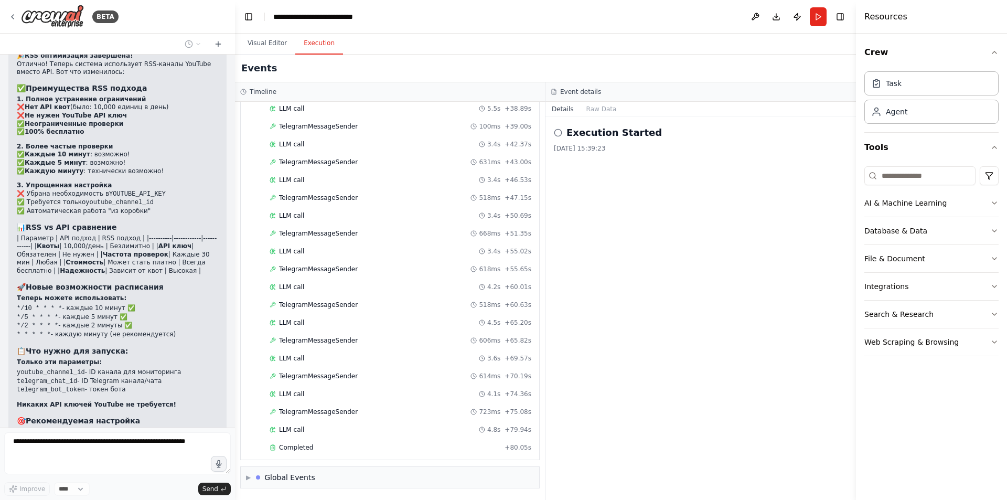
click at [325, 43] on button "Execution" at bounding box center [319, 44] width 48 height 22
click at [260, 45] on button "Visual Editor" at bounding box center [267, 44] width 56 height 22
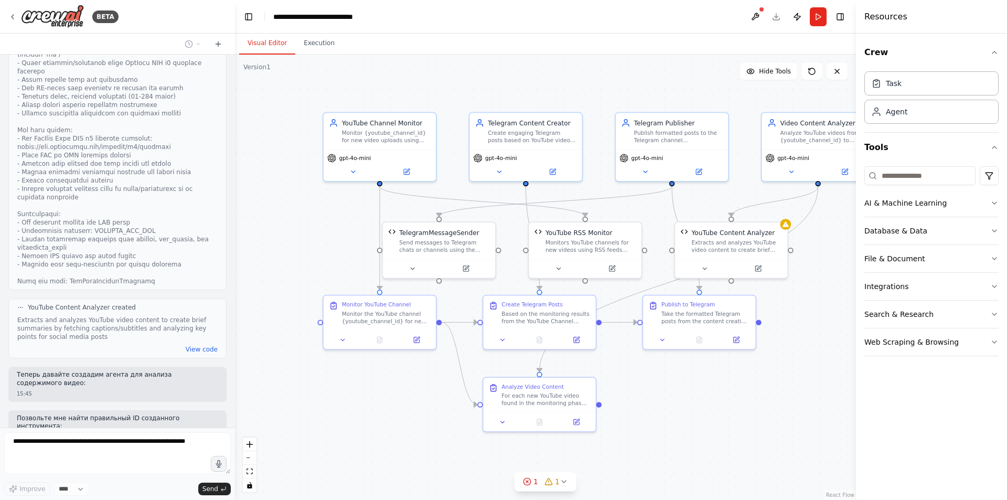
scroll to position [5639, 0]
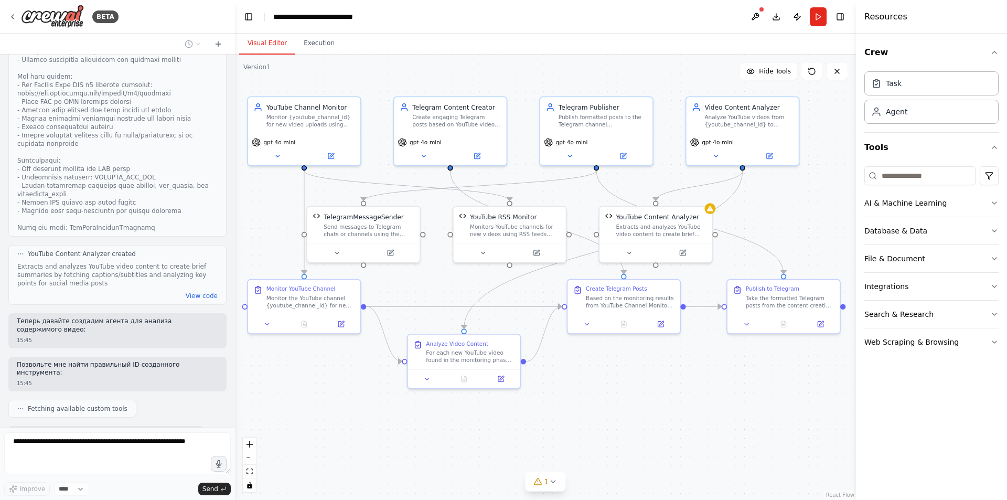
drag, startPoint x: 694, startPoint y: 388, endPoint x: 624, endPoint y: 372, distance: 72.1
click at [624, 372] on div ".deletable-edge-delete-btn { width: 20px; height: 20px; border: 0px solid #ffff…" at bounding box center [545, 277] width 621 height 445
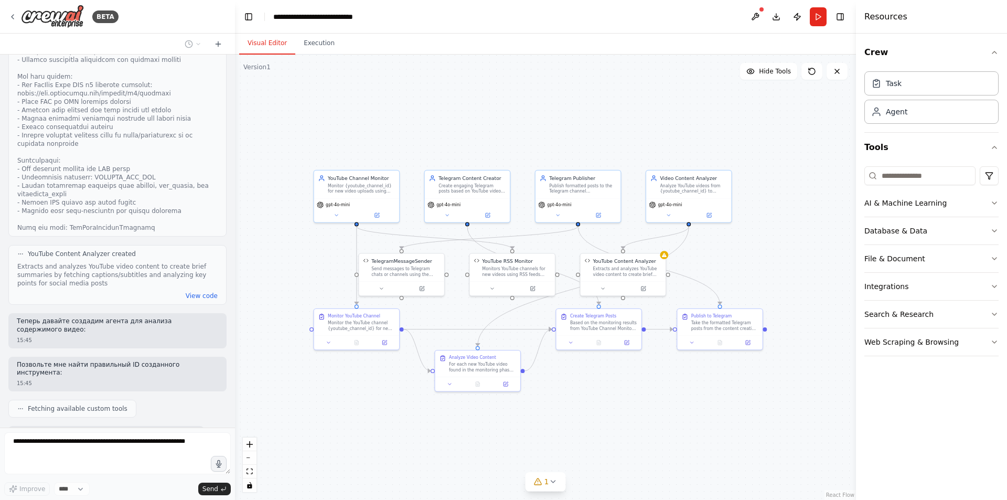
drag, startPoint x: 601, startPoint y: 379, endPoint x: 596, endPoint y: 380, distance: 5.9
click at [596, 380] on div ".deletable-edge-delete-btn { width: 20px; height: 20px; border: 0px solid #ffff…" at bounding box center [545, 277] width 621 height 445
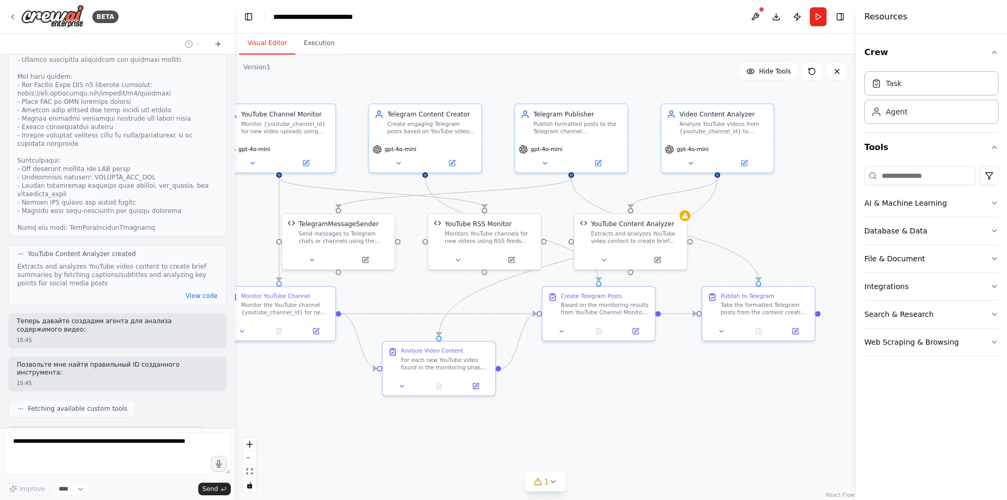
scroll to position [5704, 0]
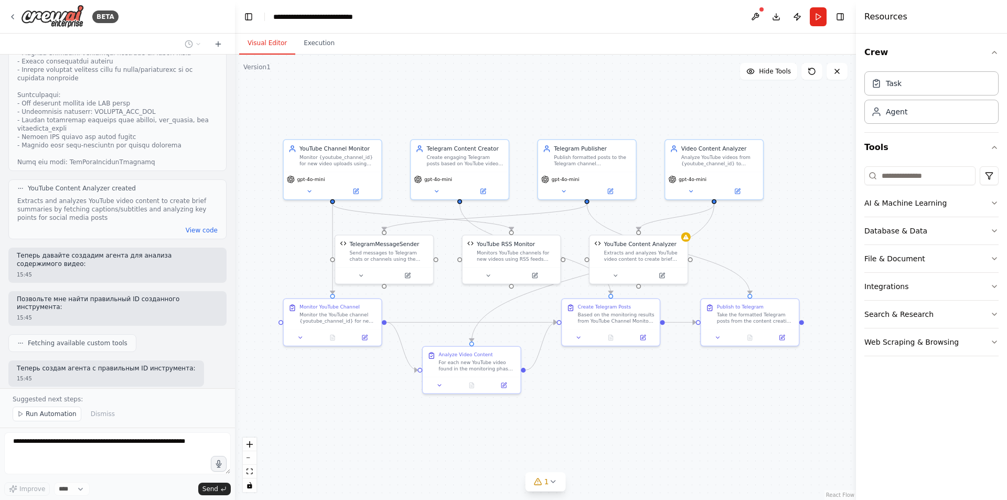
drag, startPoint x: 599, startPoint y: 380, endPoint x: 607, endPoint y: 380, distance: 7.9
click at [607, 380] on div ".deletable-edge-delete-btn { width: 20px; height: 20px; border: 0px solid #ffff…" at bounding box center [545, 277] width 621 height 445
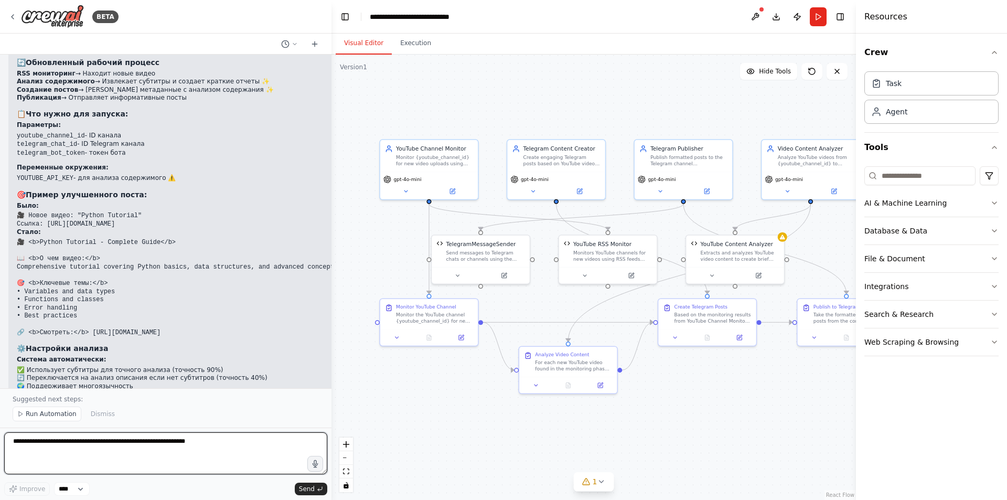
scroll to position [5765, 0]
drag, startPoint x: 232, startPoint y: 340, endPoint x: 325, endPoint y: 322, distance: 94.6
click at [325, 322] on div "BETA Создайте систему агентов для выполнения следующей задачи: Отслеживать новы…" at bounding box center [503, 250] width 1007 height 500
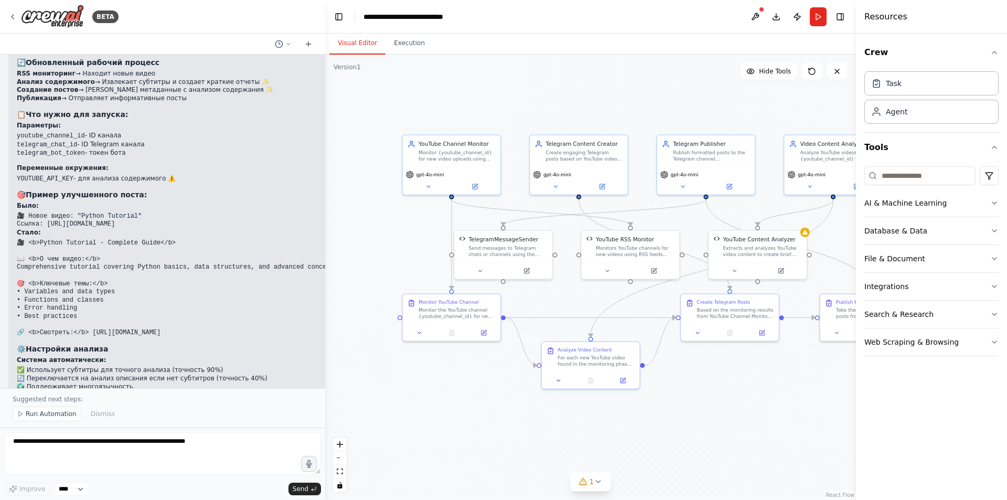
drag, startPoint x: 325, startPoint y: 322, endPoint x: 340, endPoint y: 315, distance: 16.4
click at [340, 315] on div ".deletable-edge-delete-btn { width: 20px; height: 20px; border: 0px solid #ffff…" at bounding box center [590, 277] width 531 height 445
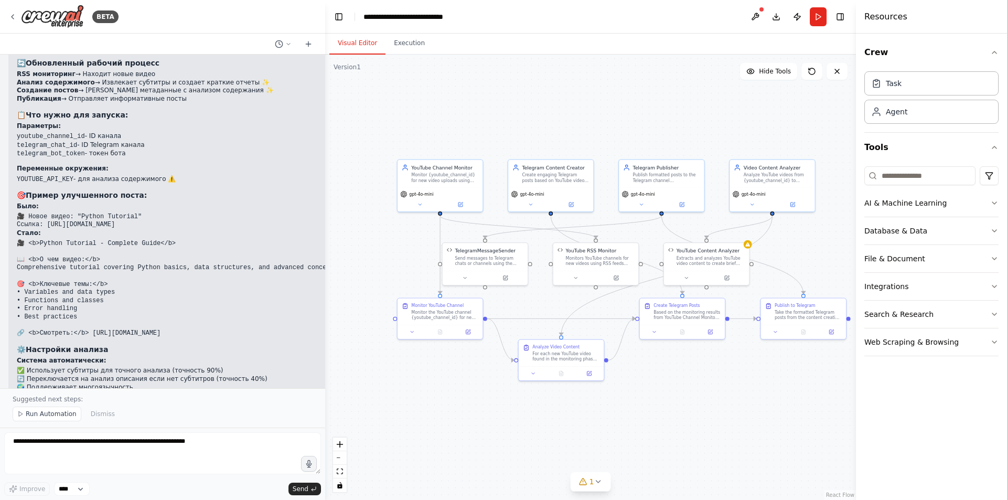
scroll to position [5765, 0]
click at [689, 275] on icon at bounding box center [686, 277] width 6 height 6
click at [791, 354] on icon "button" at bounding box center [791, 357] width 7 height 7
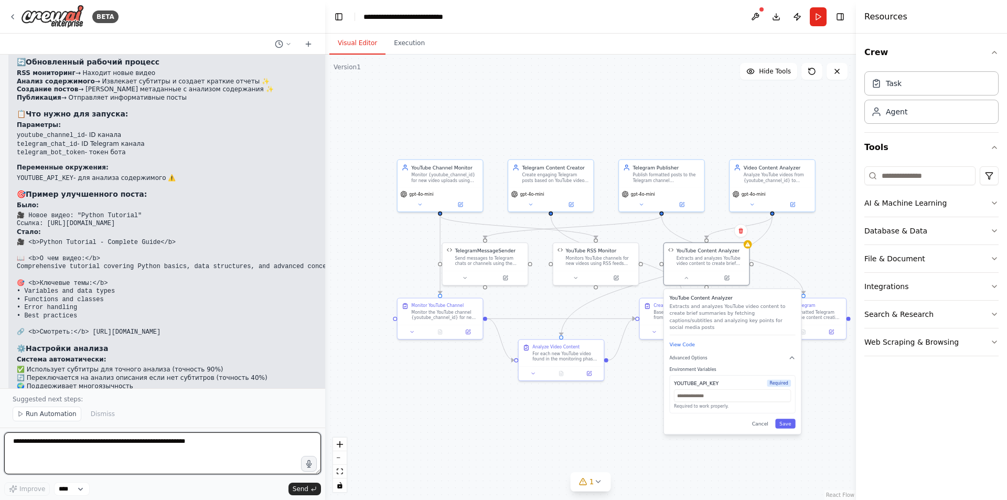
click at [105, 448] on textarea at bounding box center [162, 453] width 317 height 42
type textarea "*"
type textarea "**********"
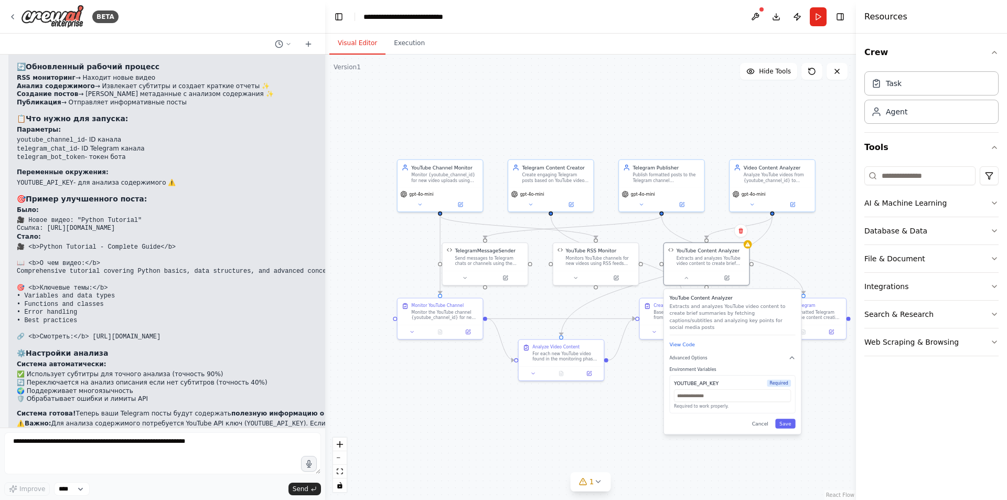
scroll to position [5788, 0]
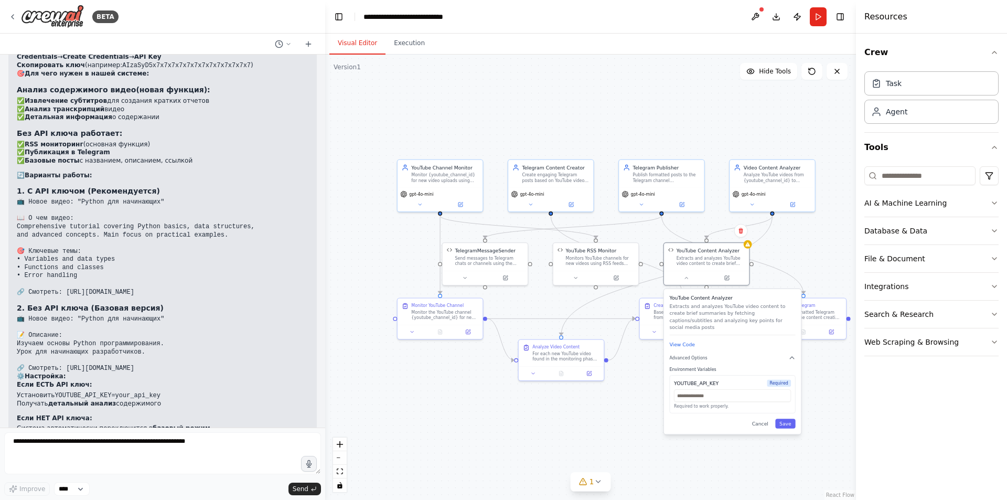
click at [627, 425] on div ".deletable-edge-delete-btn { width: 20px; height: 20px; border: 0px solid #ffff…" at bounding box center [590, 277] width 531 height 445
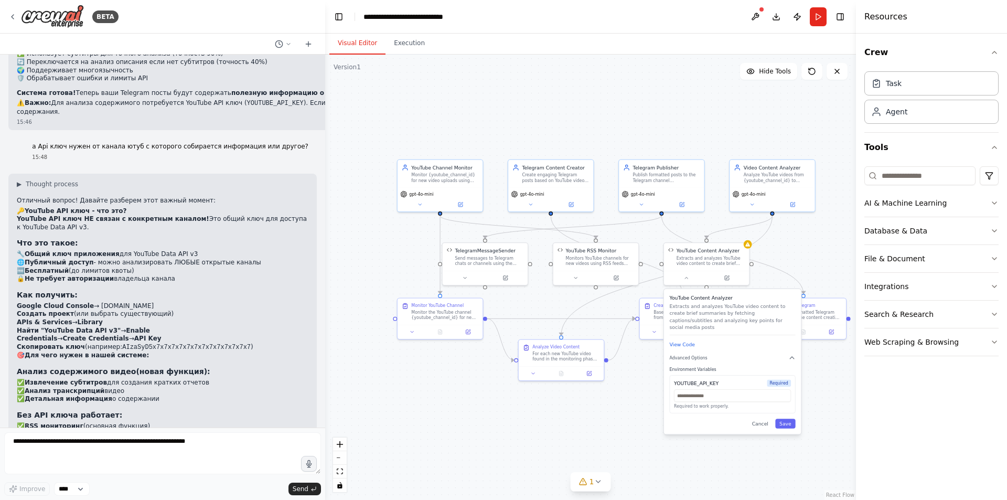
scroll to position [6077, 0]
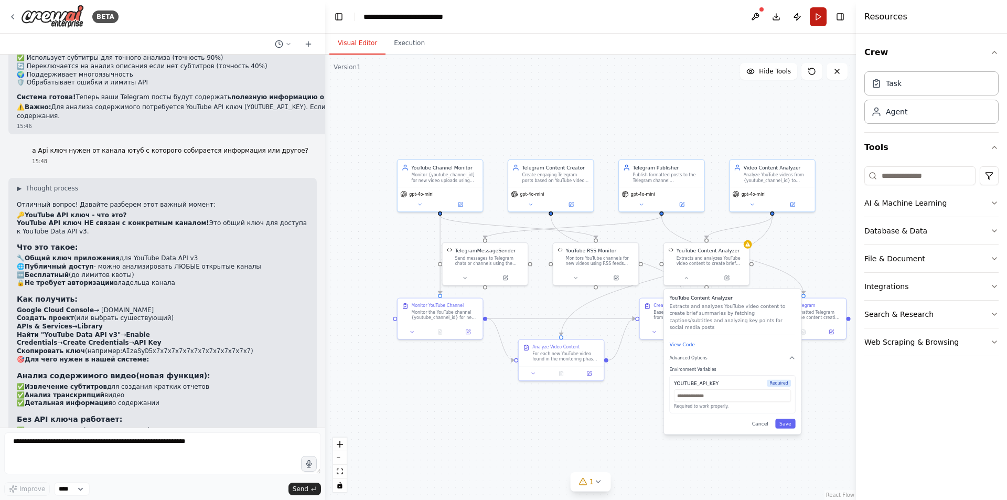
click at [821, 20] on button "Run" at bounding box center [818, 16] width 17 height 19
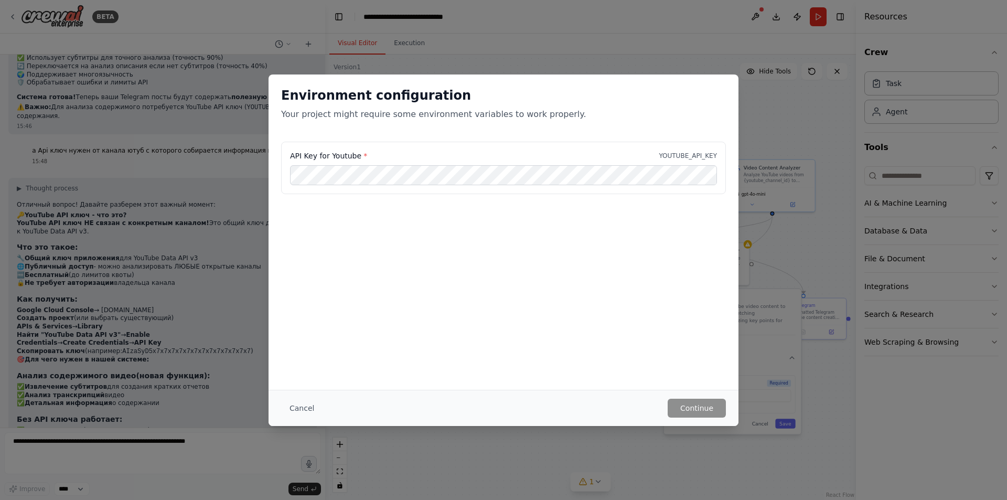
click at [816, 385] on div "Environment configuration Your project might require some environment variables…" at bounding box center [503, 250] width 1007 height 500
click at [288, 406] on button "Cancel" at bounding box center [301, 408] width 41 height 19
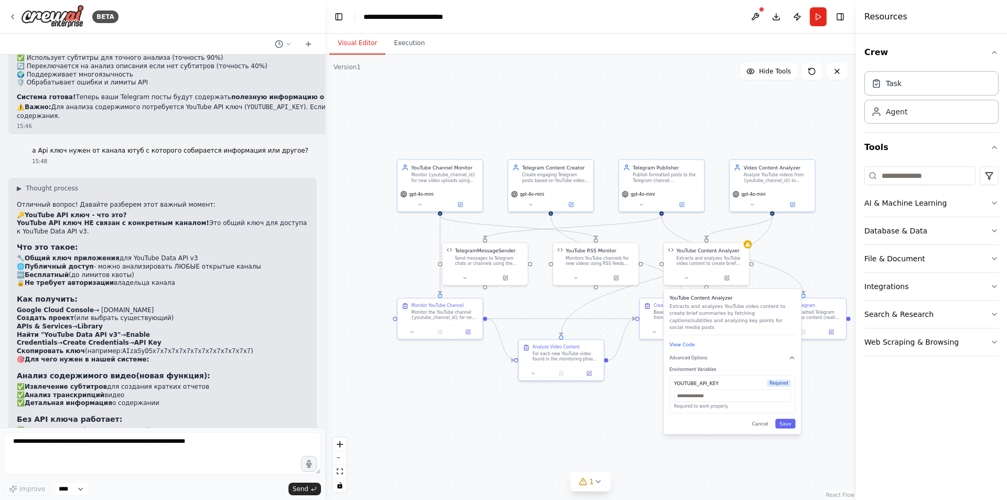
click at [494, 399] on div ".deletable-edge-delete-btn { width: 20px; height: 20px; border: 0px solid #ffff…" at bounding box center [590, 277] width 531 height 445
click at [673, 451] on div ".deletable-edge-delete-btn { width: 20px; height: 20px; border: 0px solid #ffff…" at bounding box center [590, 277] width 531 height 445
click at [178, 436] on textarea at bounding box center [162, 453] width 317 height 42
type textarea "*"
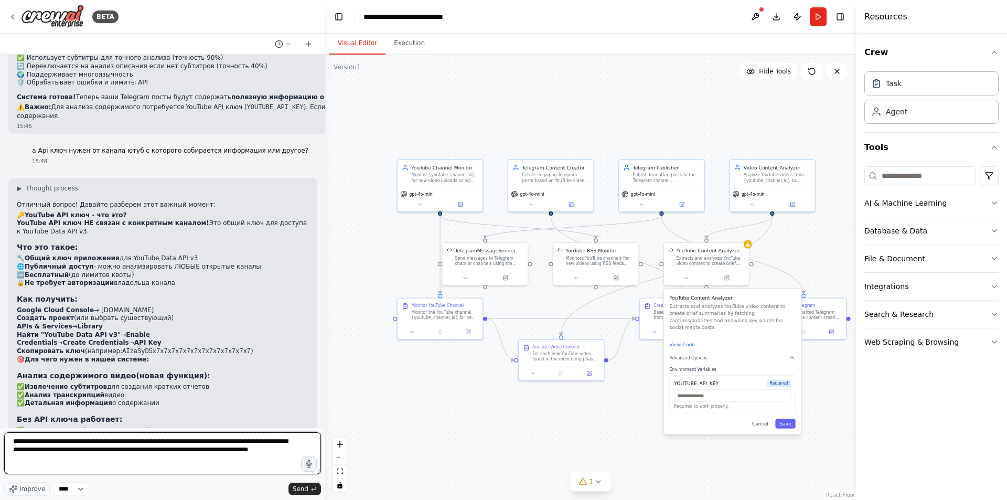
type textarea "**********"
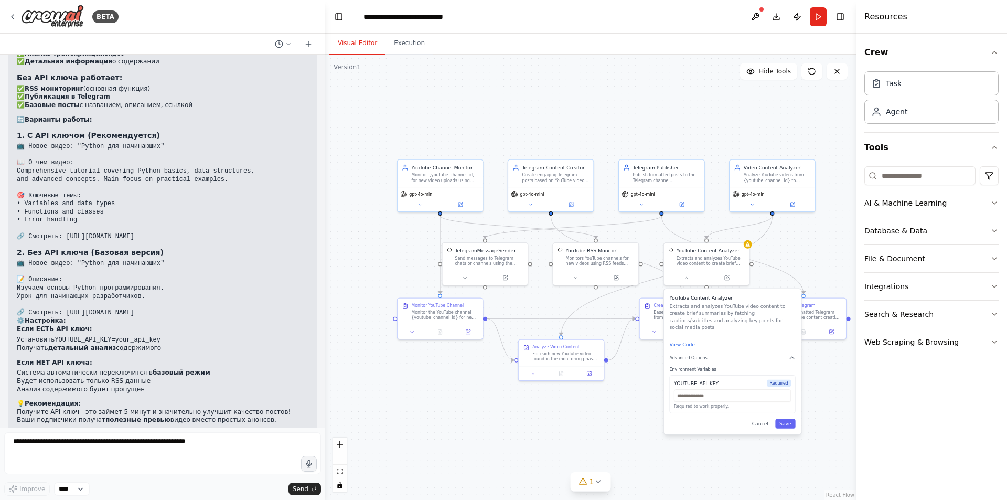
scroll to position [6470, 0]
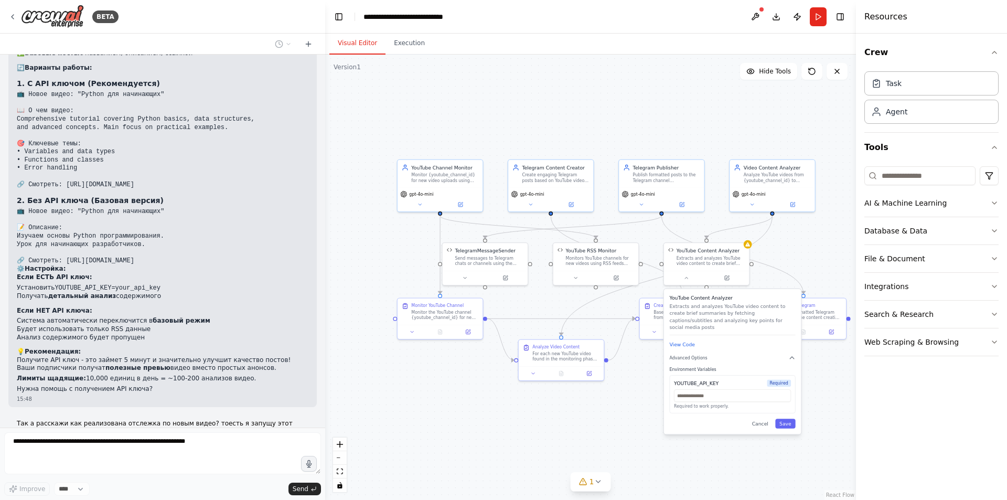
click at [631, 434] on div ".deletable-edge-delete-btn { width: 20px; height: 20px; border: 0px solid #ffff…" at bounding box center [590, 277] width 531 height 445
click at [686, 281] on div at bounding box center [706, 276] width 85 height 14
click at [686, 280] on button at bounding box center [686, 276] width 39 height 8
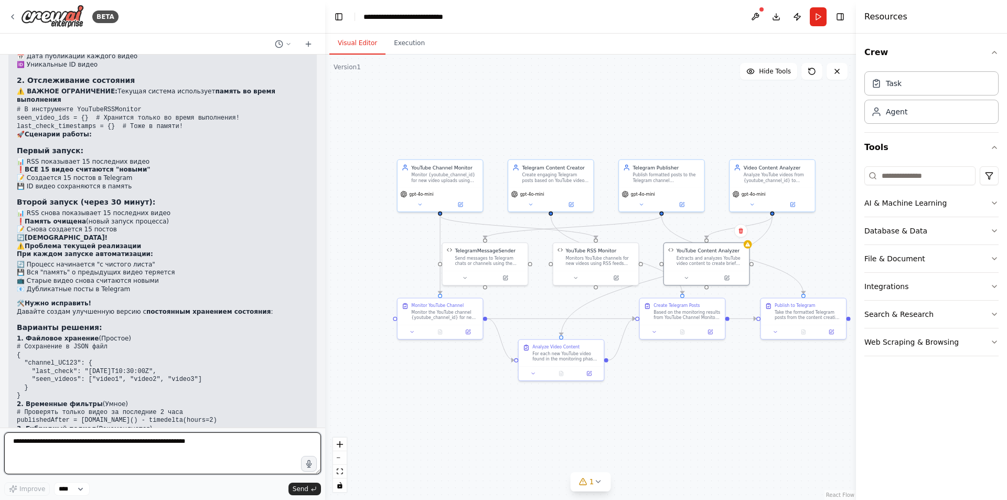
scroll to position [6998, 0]
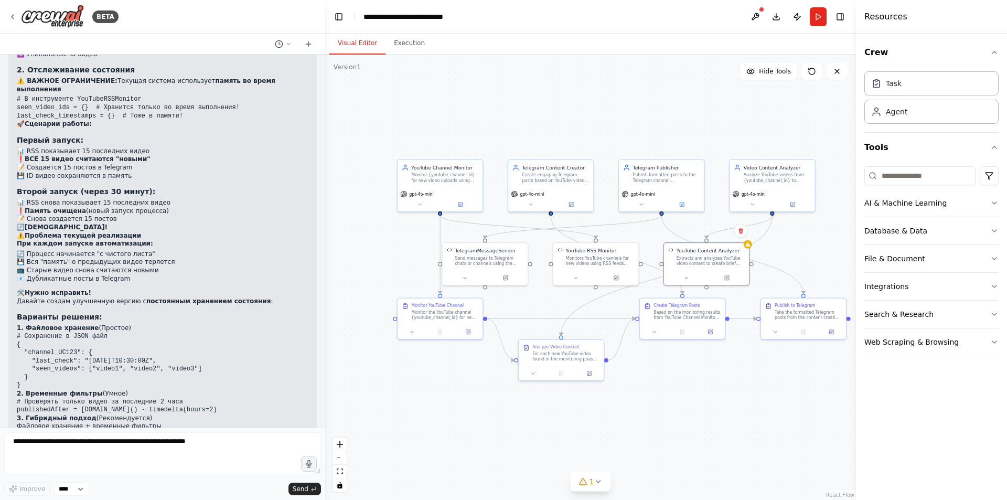
drag, startPoint x: 179, startPoint y: 393, endPoint x: 20, endPoint y: 375, distance: 160.0
click at [20, 447] on ol "✅ Запоминала обработанные видео между запусками ✅ Избегала дубликатов автоматич…" at bounding box center [163, 459] width 292 height 25
click at [202, 464] on li "✅ Работала корректно при любой частоте запуска" at bounding box center [163, 468] width 292 height 8
click at [162, 446] on textarea at bounding box center [162, 453] width 317 height 42
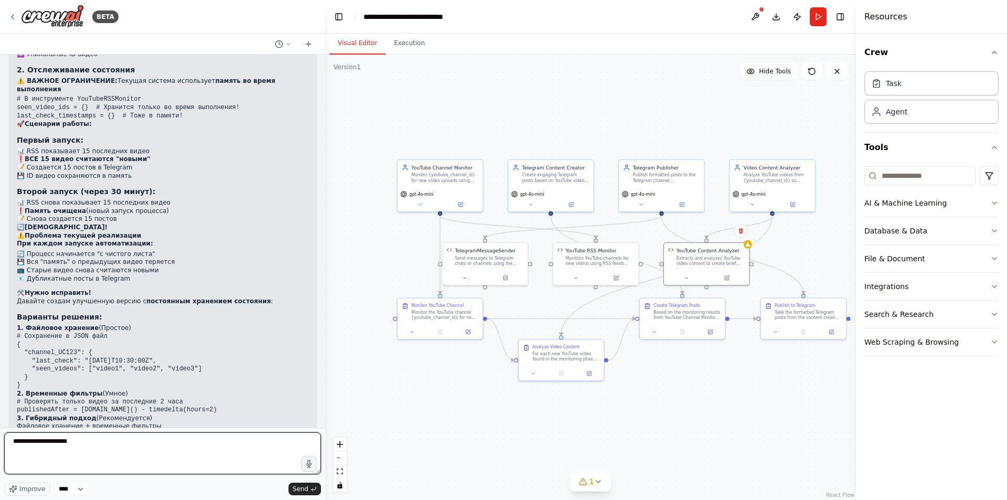
type textarea "**********"
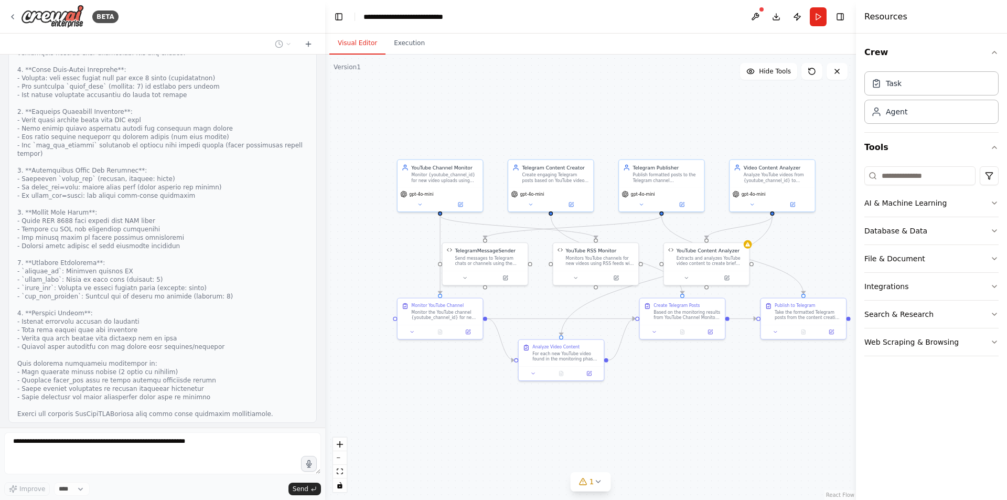
scroll to position [8080, 0]
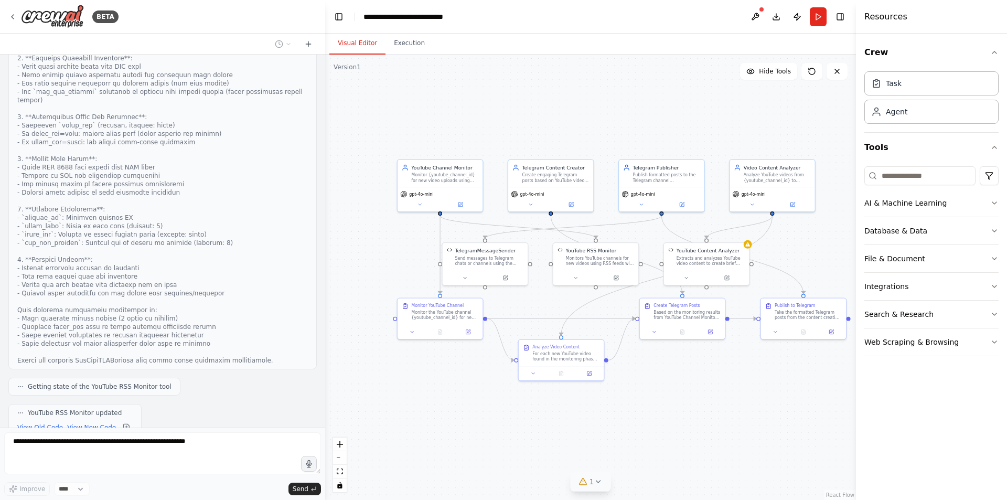
click at [599, 491] on button "1" at bounding box center [591, 481] width 40 height 19
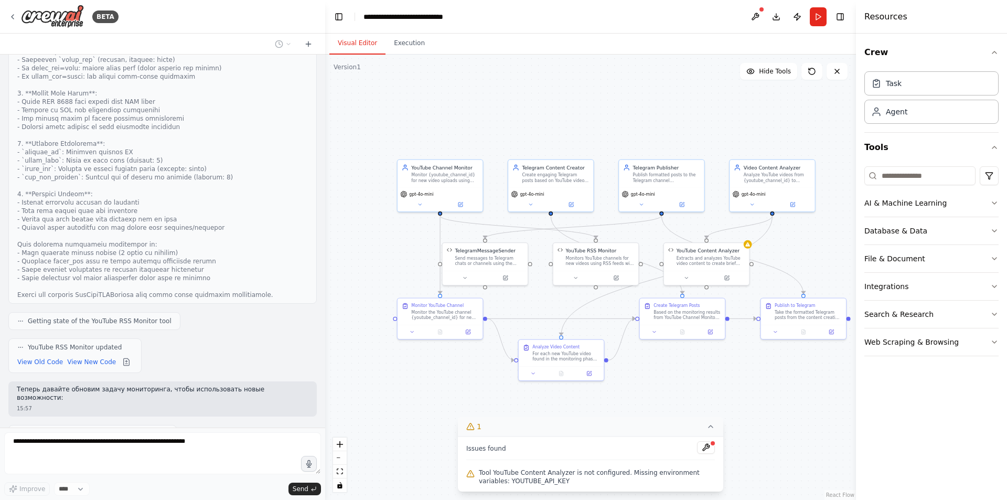
click at [700, 427] on button "1" at bounding box center [590, 426] width 265 height 19
